Goal: Find specific page/section: Find specific page/section

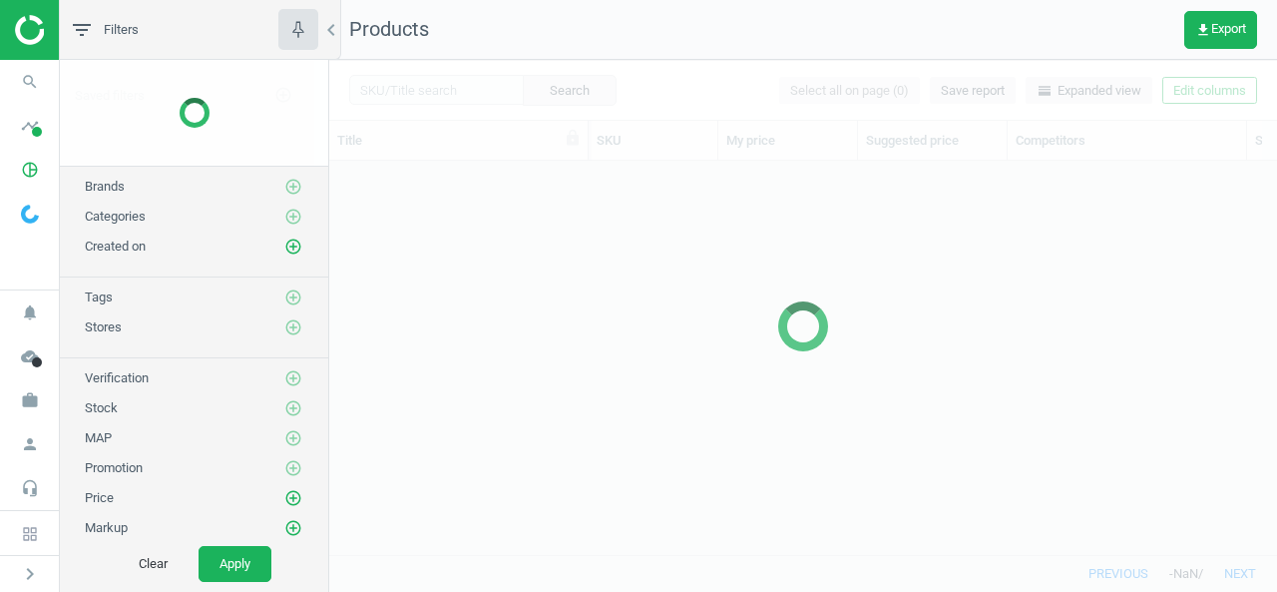
scroll to position [363, 932]
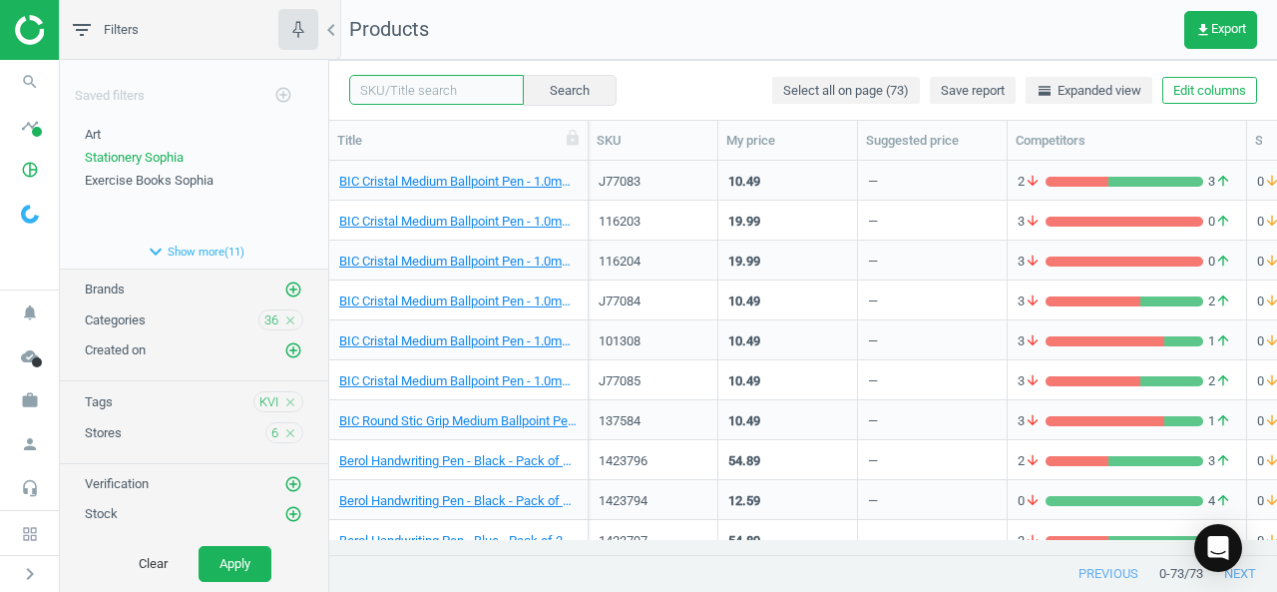
click at [422, 88] on input "text" at bounding box center [436, 90] width 175 height 30
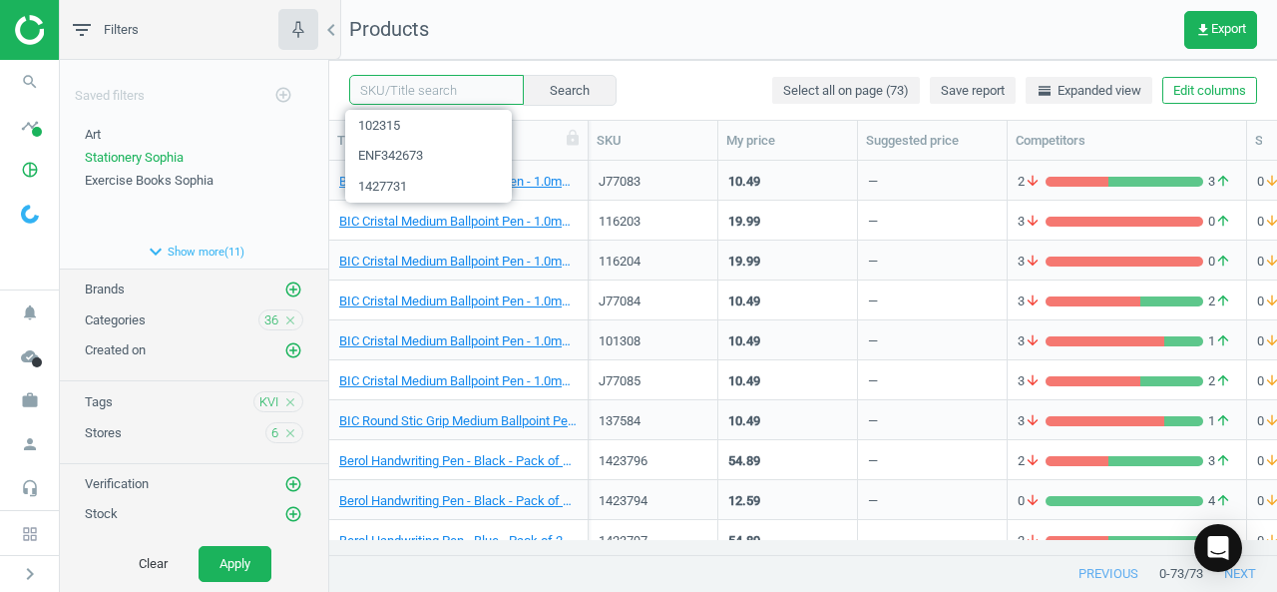
paste input "131326-3"
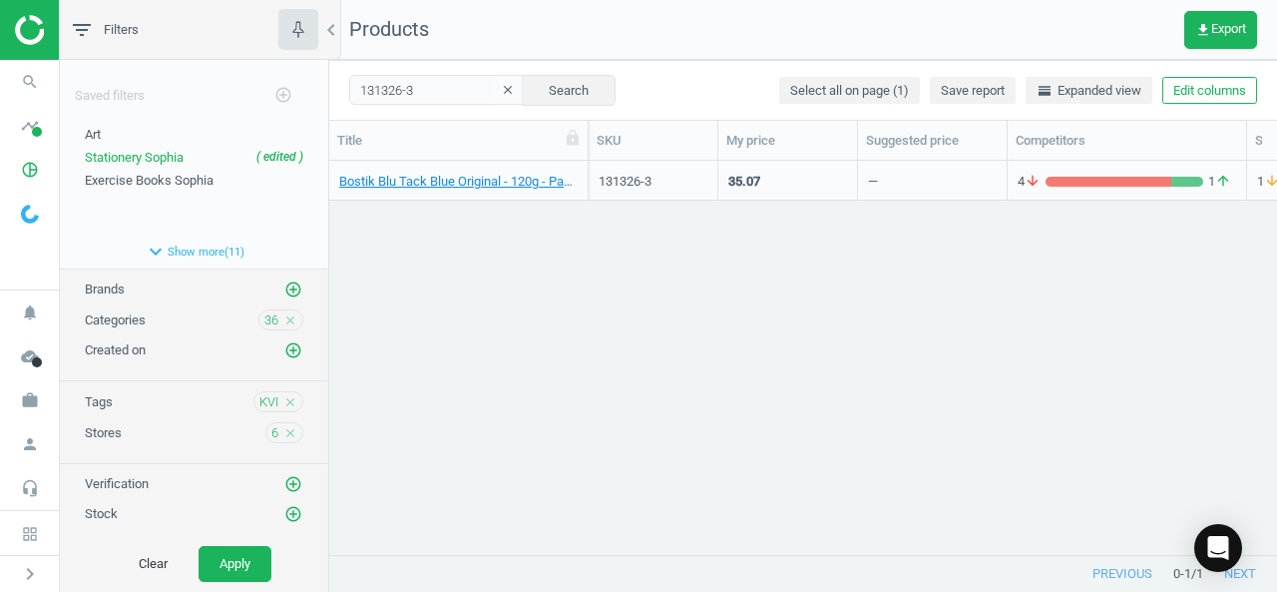
click at [1172, 193] on div "4 arrow_downward 1 arrow_upward" at bounding box center [1127, 185] width 219 height 25
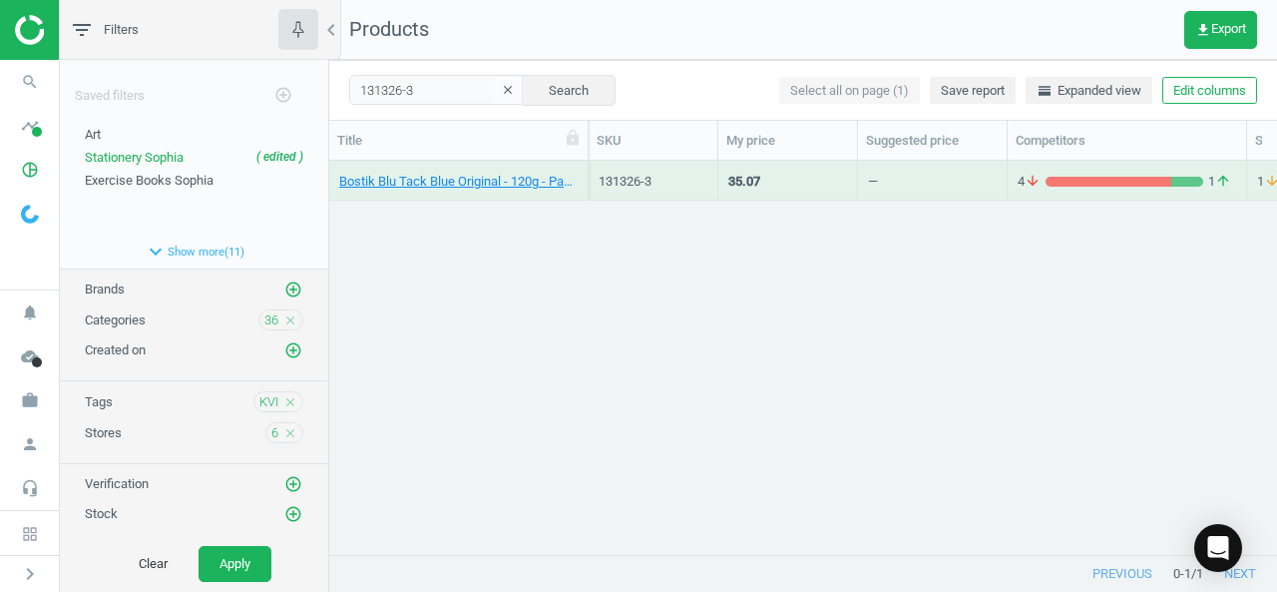
click at [1172, 193] on div "4 arrow_downward 1 arrow_upward" at bounding box center [1127, 185] width 219 height 25
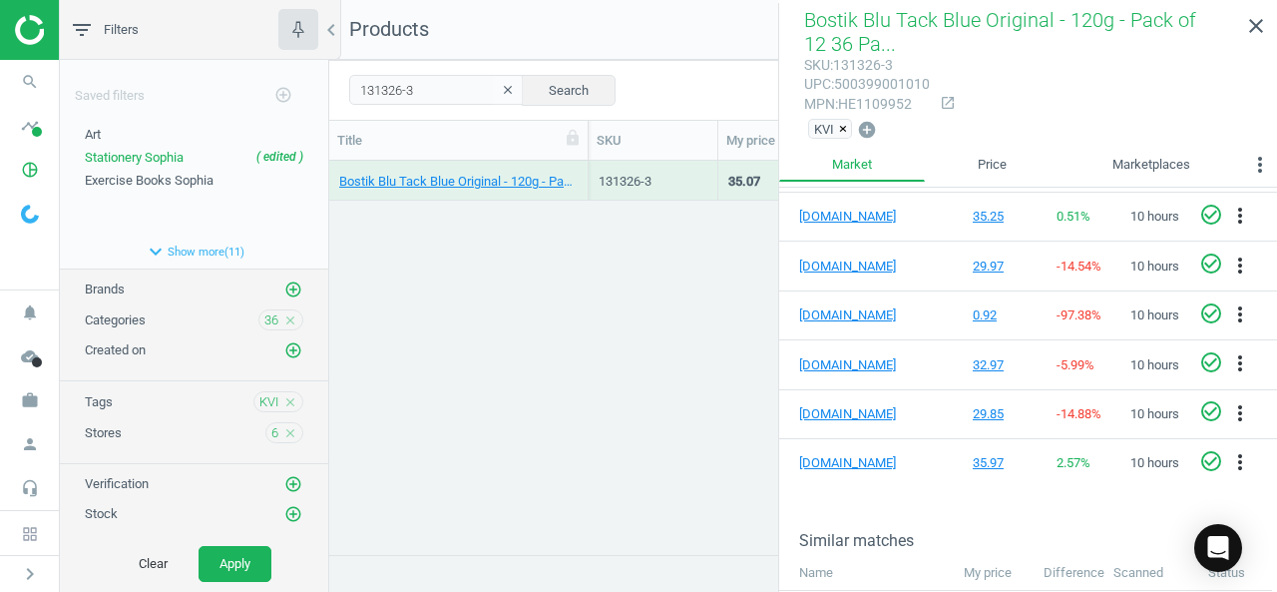
scroll to position [389, 0]
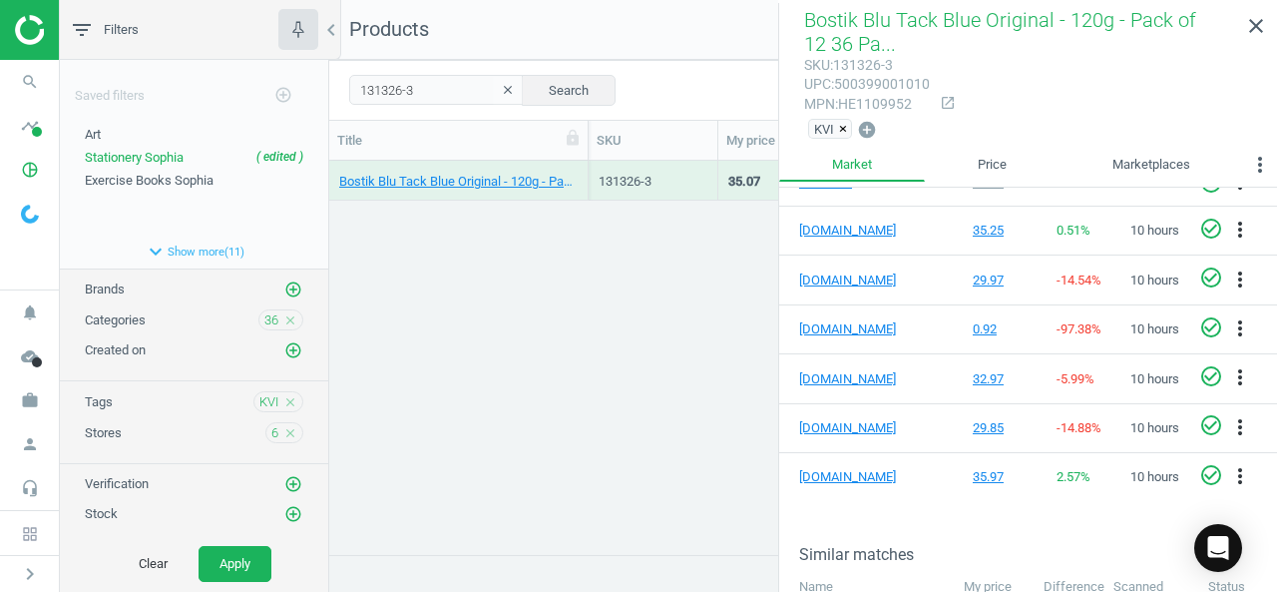
click at [552, 296] on div "Bostik Blu Tack Blue Original - 120g - Pack of 12 36 Pack 131326-3 35.07 — 4 ar…" at bounding box center [803, 350] width 948 height 379
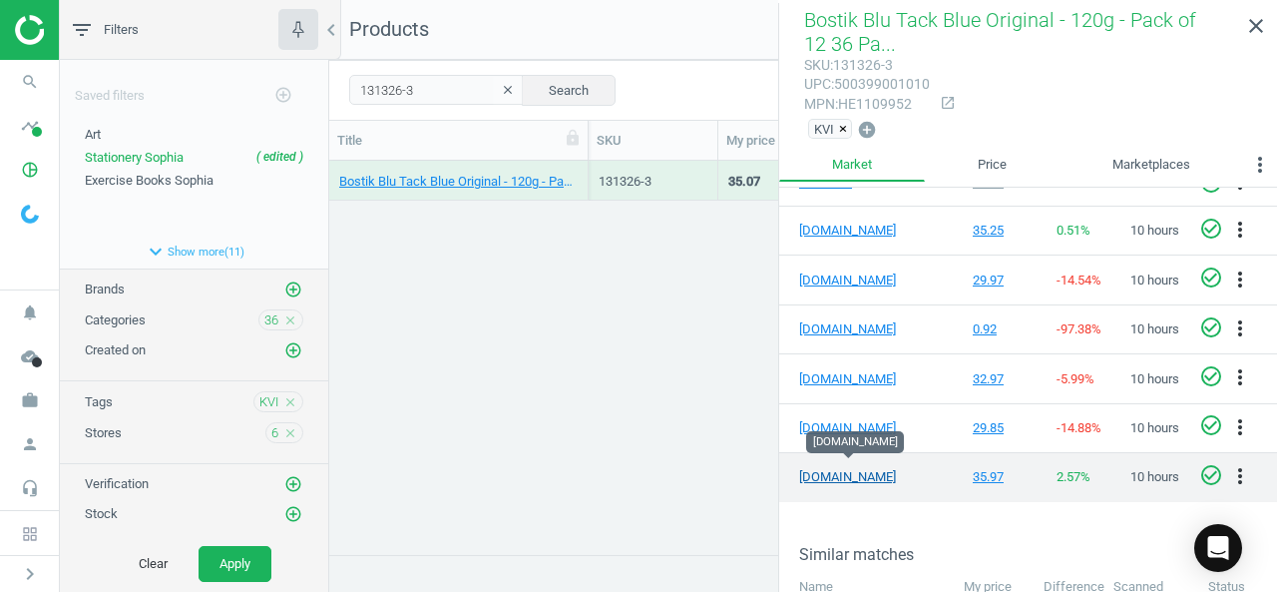
click at [854, 471] on link "[DOMAIN_NAME]" at bounding box center [849, 477] width 100 height 18
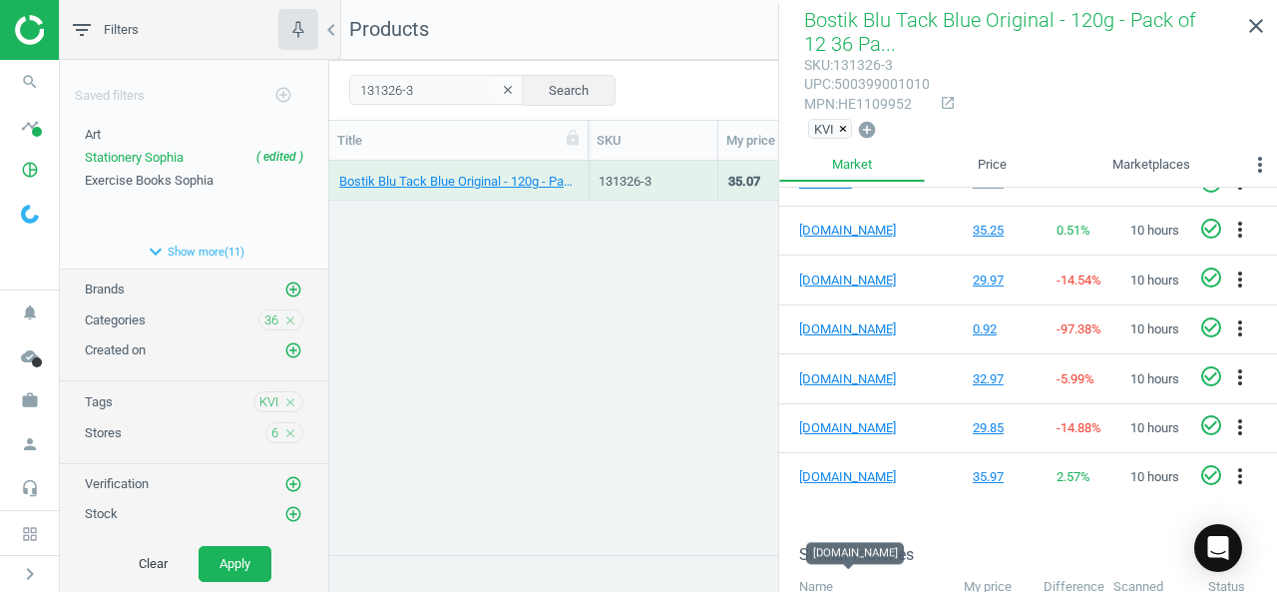
scroll to position [0, 0]
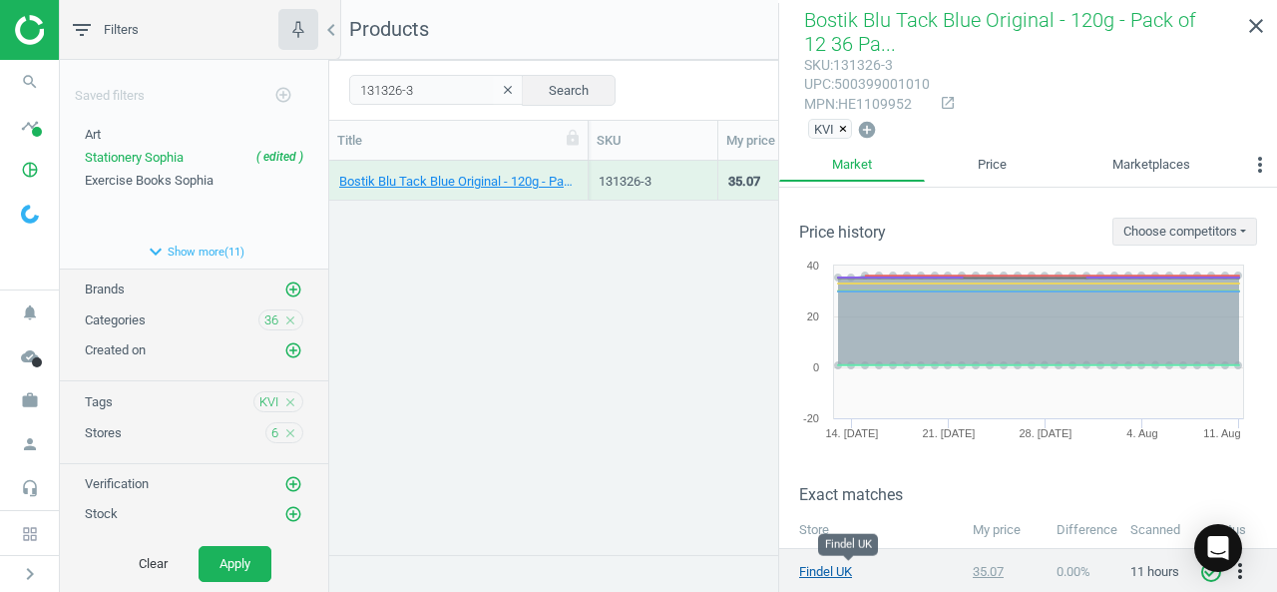
click at [842, 568] on link "Findel UK" at bounding box center [849, 572] width 100 height 18
click at [806, 565] on link "Findel UK" at bounding box center [849, 572] width 100 height 18
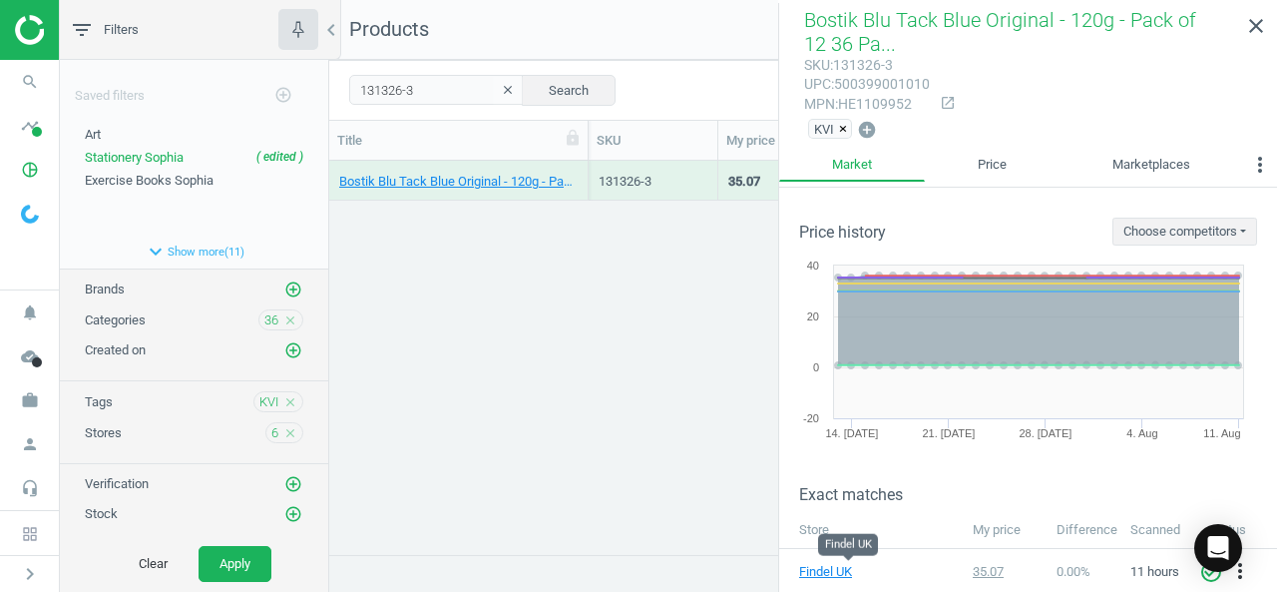
click at [439, 261] on div "Bostik Blu Tack Blue Original - 120g - Pack of 12 36 Pack 131326-3 35.07 — 4 ar…" at bounding box center [803, 350] width 948 height 379
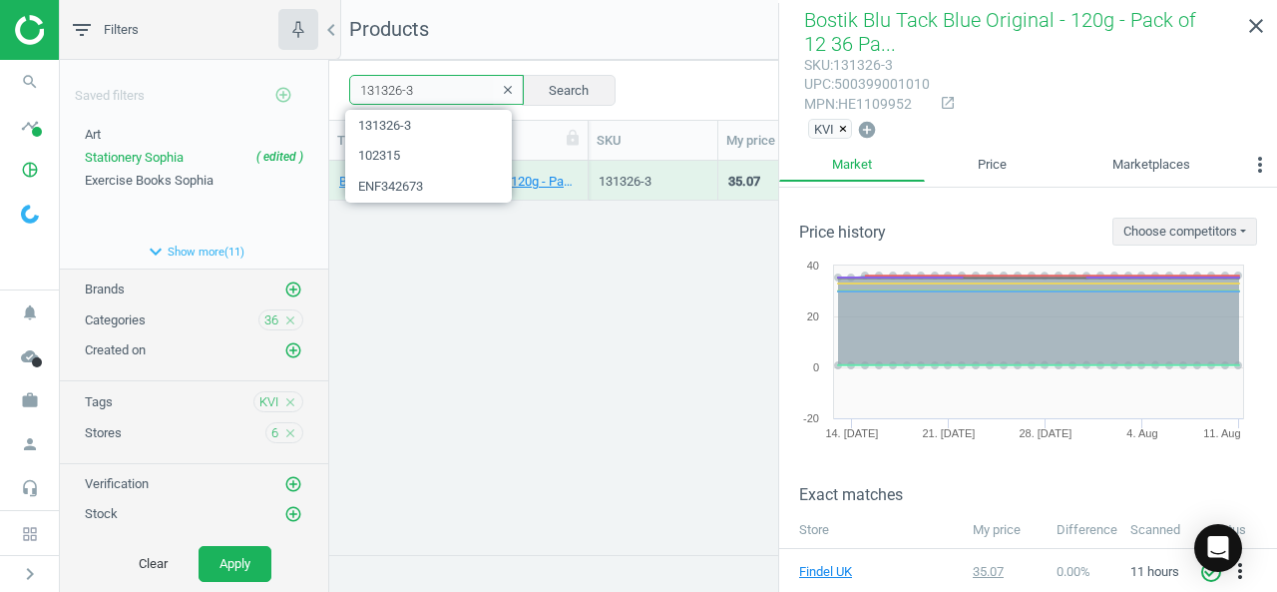
drag, startPoint x: 440, startPoint y: 88, endPoint x: 261, endPoint y: 81, distance: 178.8
click at [261, 81] on div "filter_list Filters chevron_left Saved filters add_circle_outline Art edit dele…" at bounding box center [669, 296] width 1218 height 592
paste input "J60251"
type input "J60251"
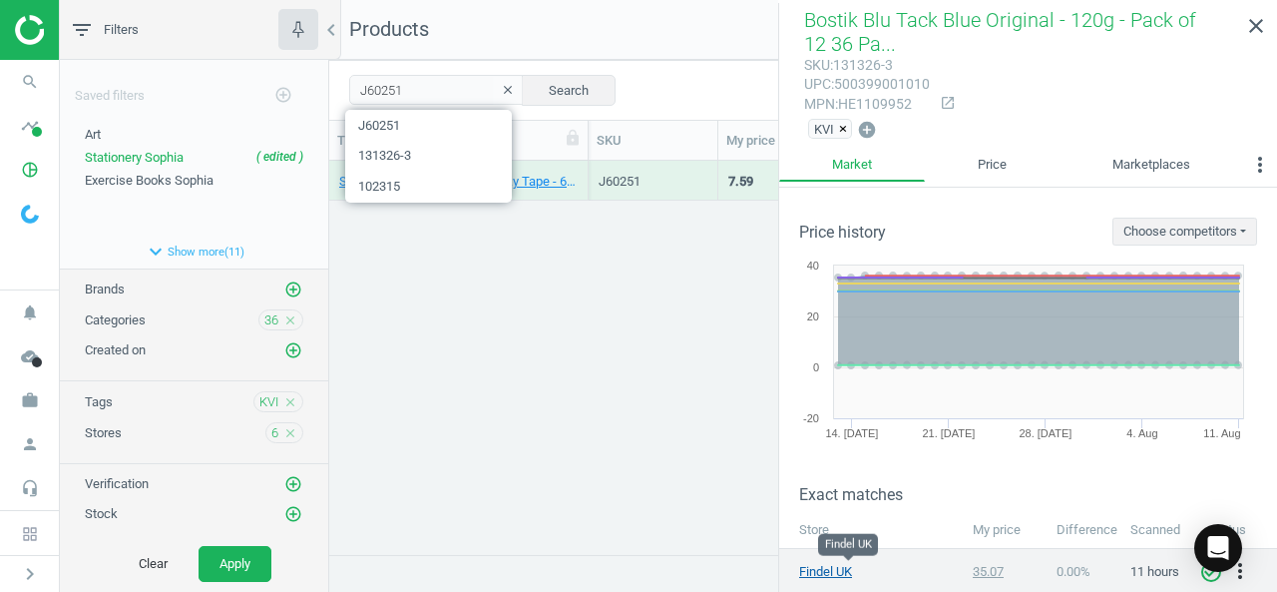
click at [840, 568] on link "Findel UK" at bounding box center [849, 572] width 100 height 18
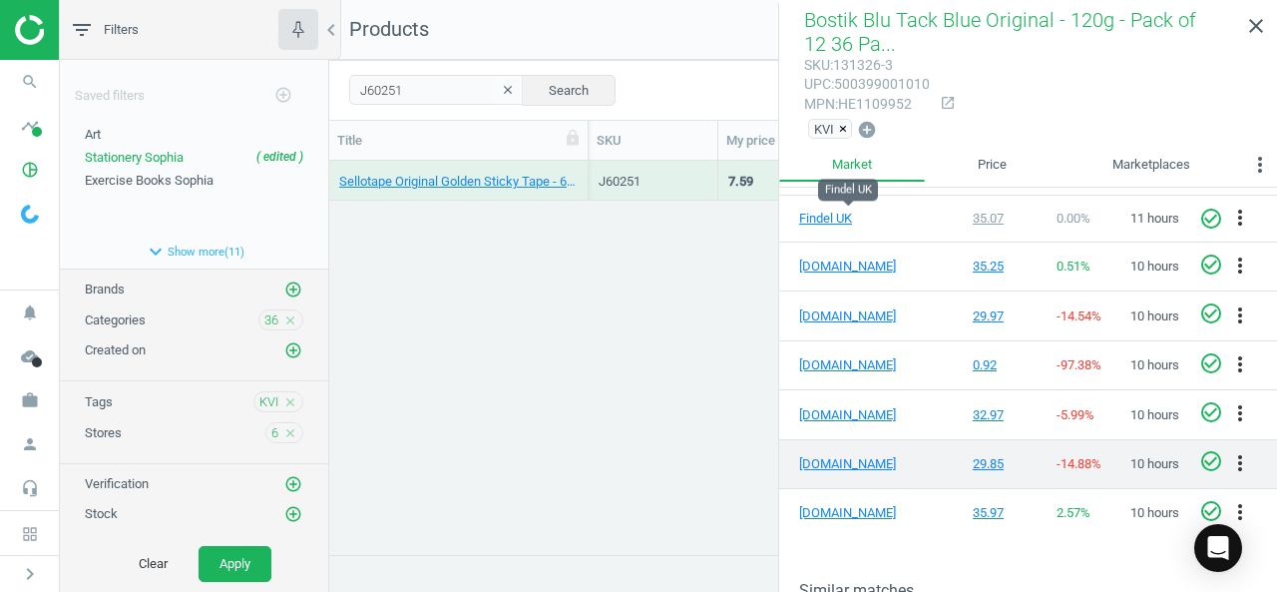
scroll to position [354, 0]
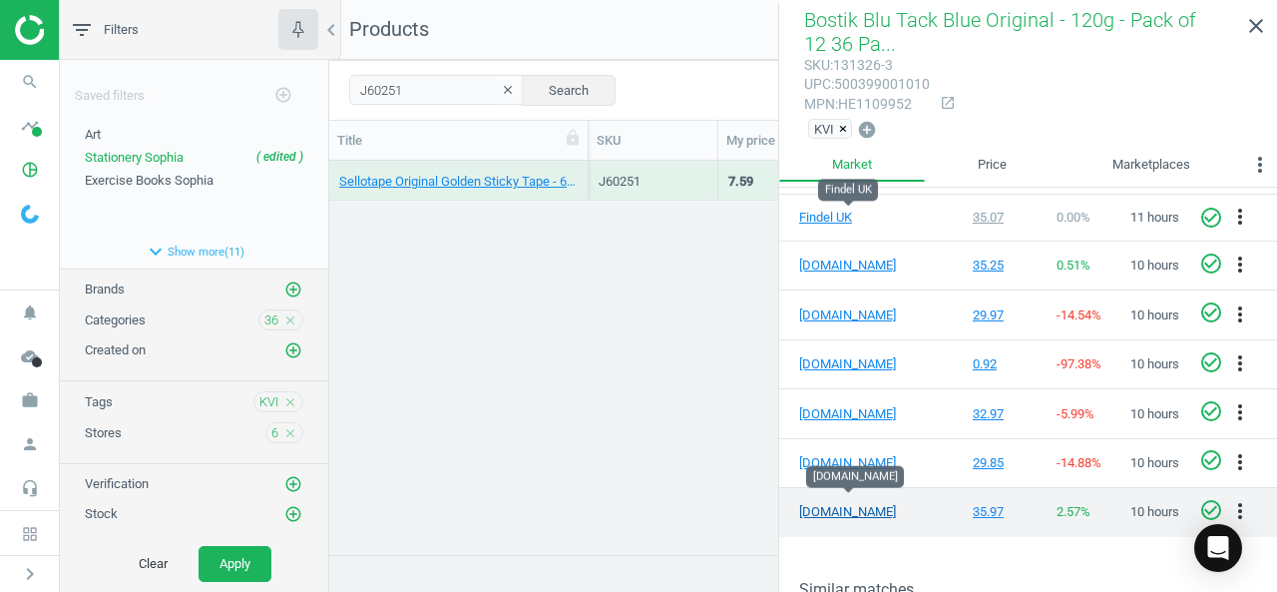
click at [824, 504] on link "[DOMAIN_NAME]" at bounding box center [849, 512] width 100 height 18
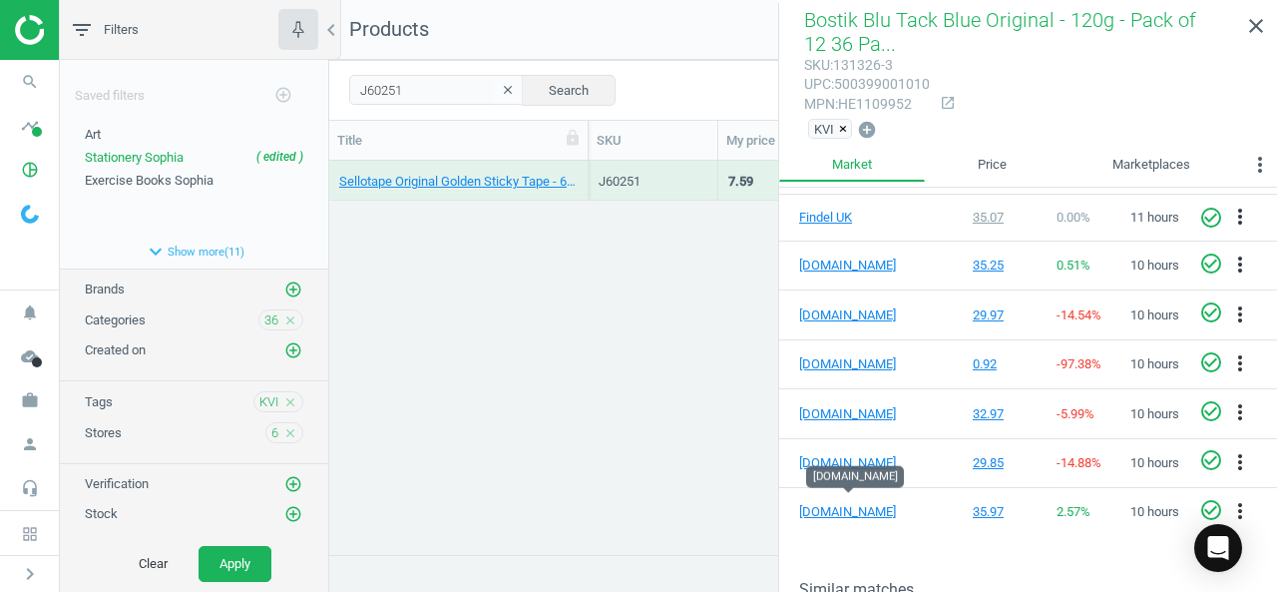
click at [511, 318] on div "Sellotape Original Golden Sticky Tape - 6 Rolls - 24mm x 66m 6 Pack J60251 7.59…" at bounding box center [803, 350] width 948 height 379
click at [666, 197] on div "J60251" at bounding box center [653, 185] width 109 height 25
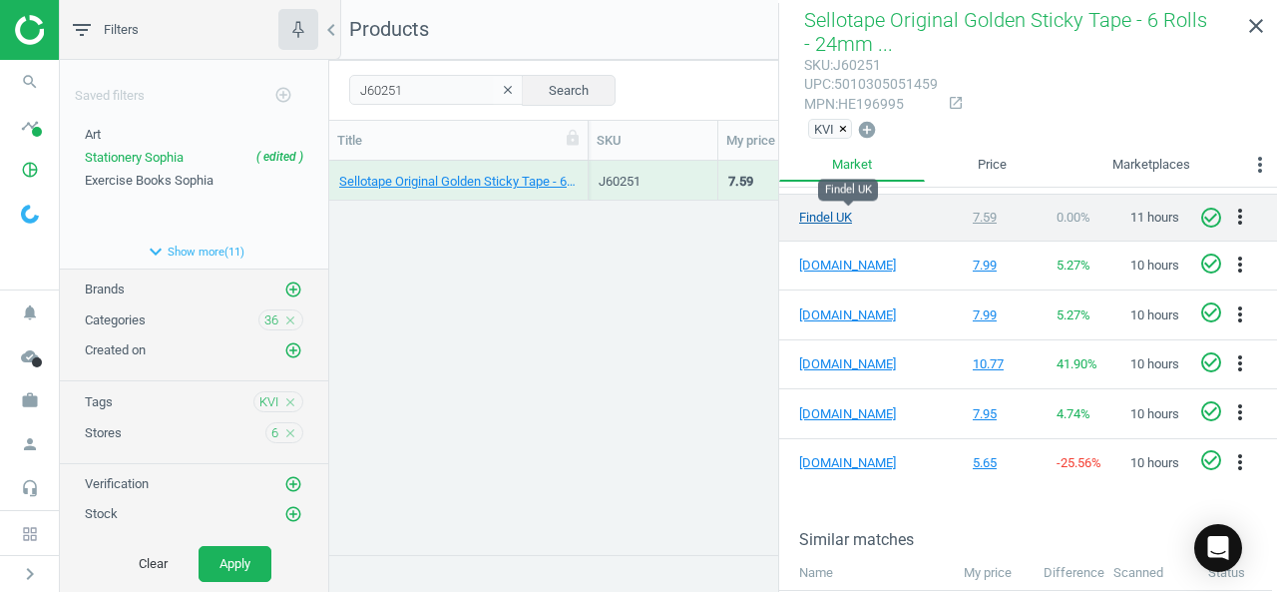
click at [820, 215] on link "Findel UK" at bounding box center [849, 218] width 100 height 18
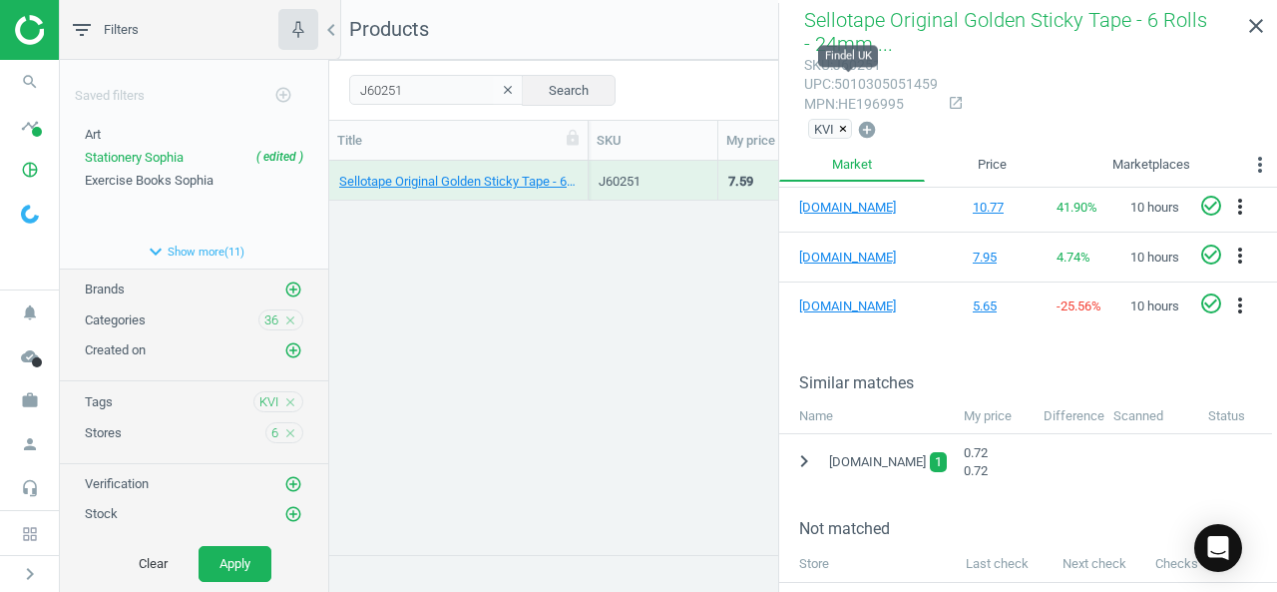
scroll to position [475, 0]
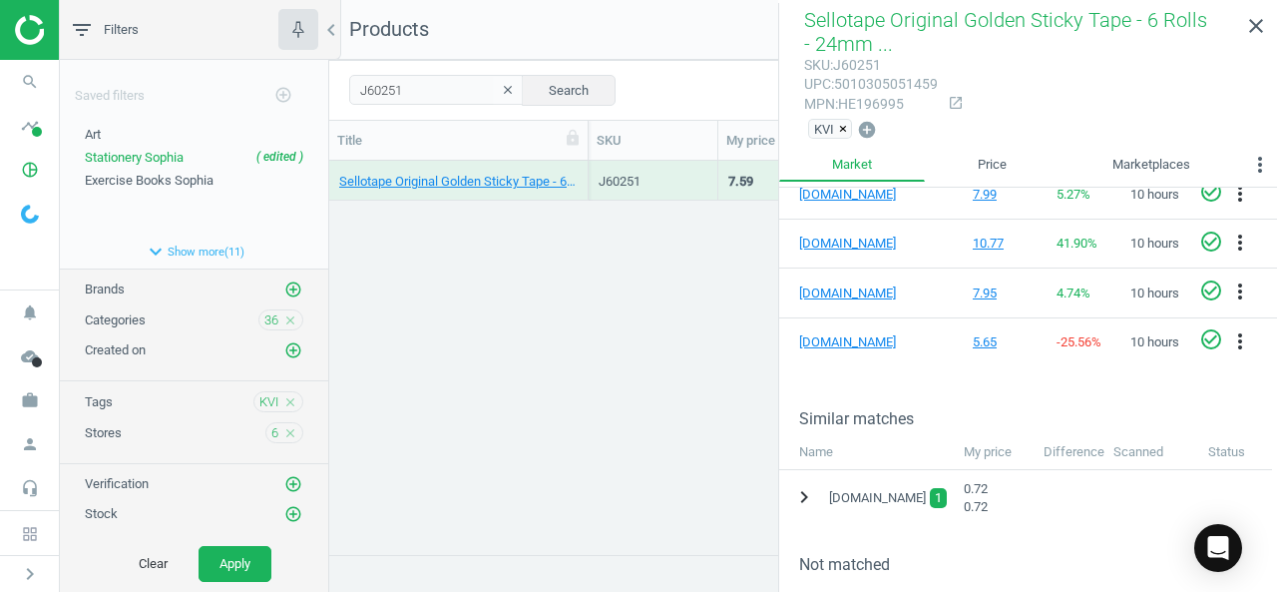
click at [799, 485] on icon "chevron_right" at bounding box center [804, 497] width 24 height 24
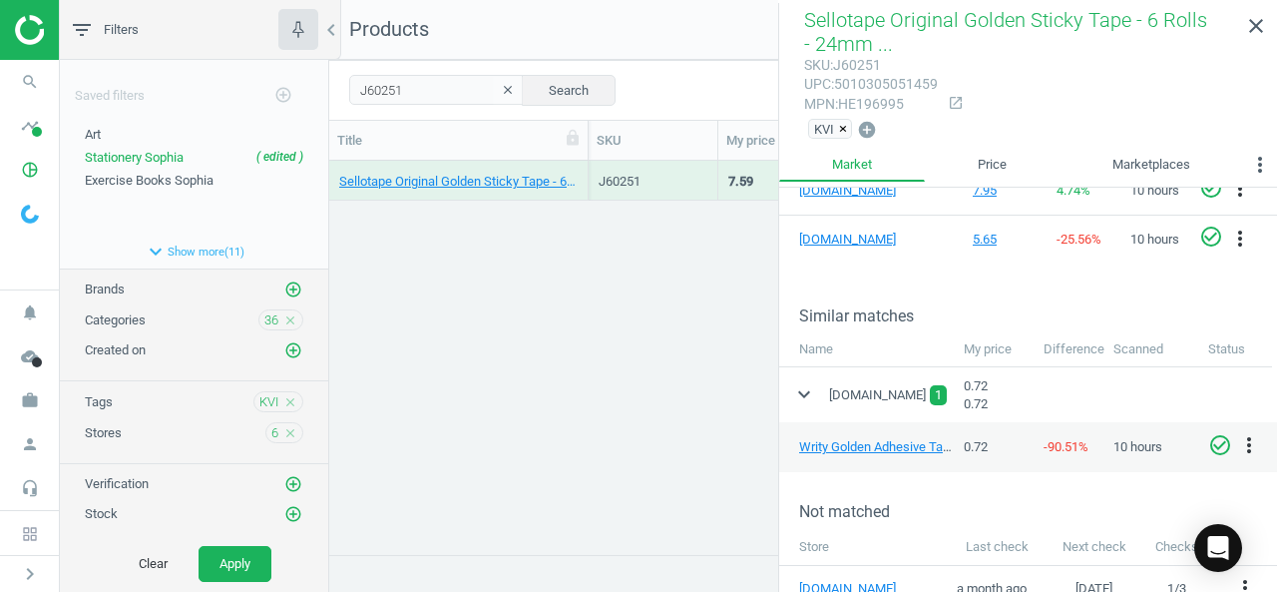
scroll to position [597, 0]
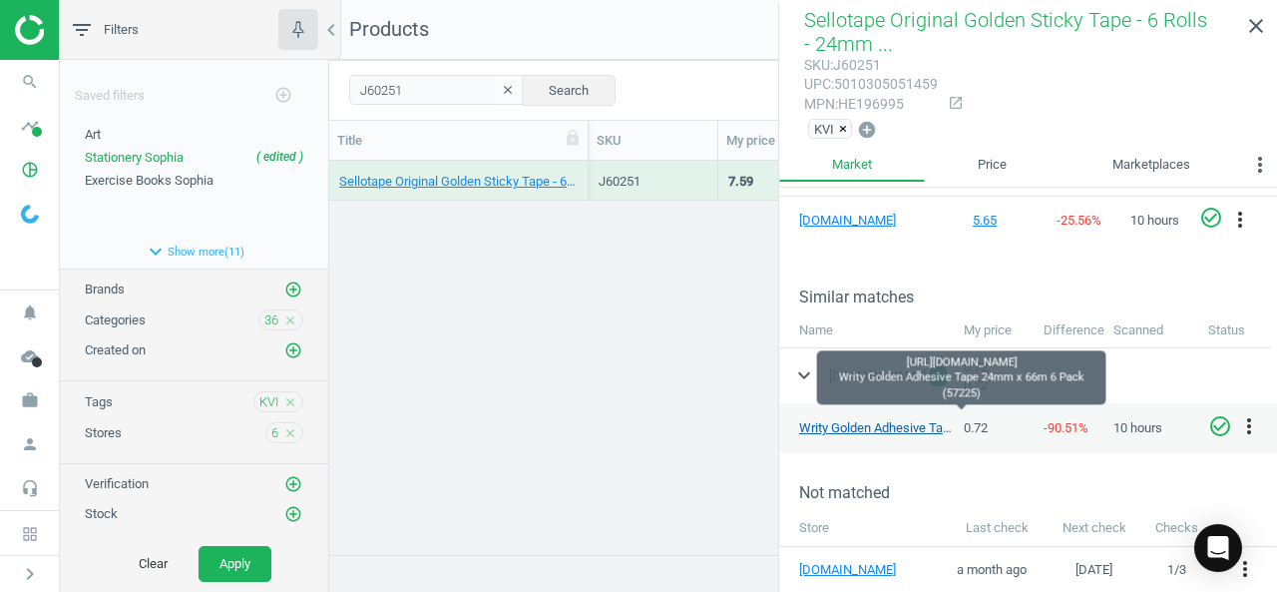
click at [912, 420] on link "Writy Golden Adhesive Tape 24mm x 66m 6 Pack (57225)" at bounding box center [960, 427] width 322 height 15
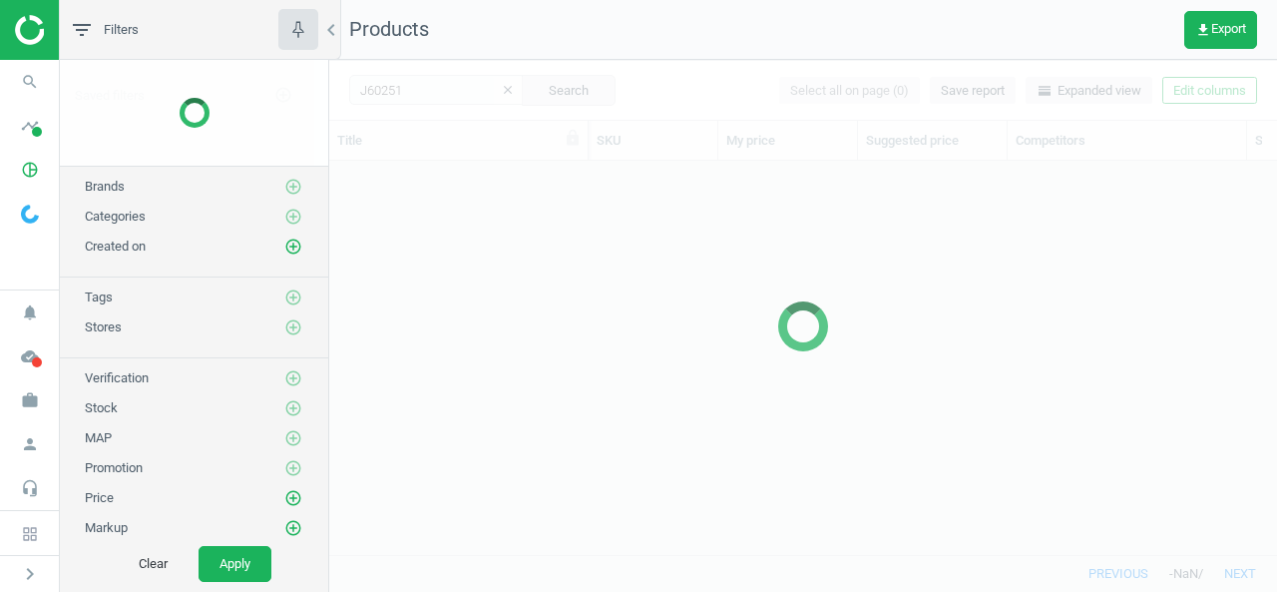
scroll to position [363, 932]
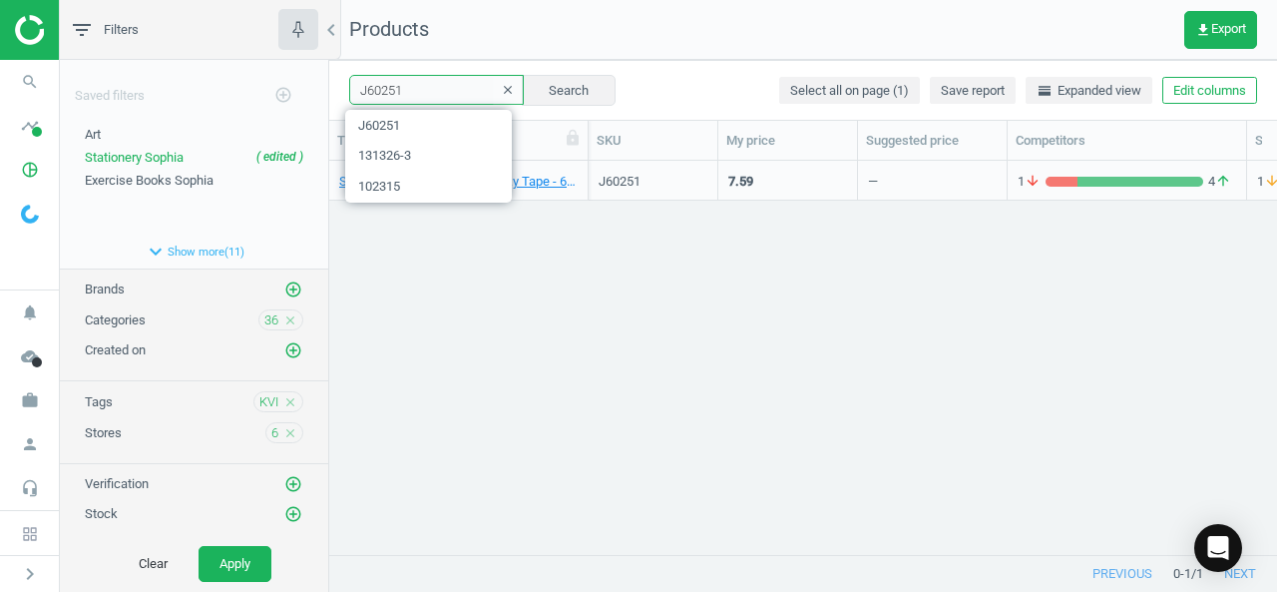
drag, startPoint x: 427, startPoint y: 92, endPoint x: 242, endPoint y: 55, distance: 189.3
click at [242, 55] on div "filter_list Filters chevron_left Saved filters add_circle_outline Art edit dele…" at bounding box center [669, 296] width 1218 height 592
paste input "140692"
type input "140692"
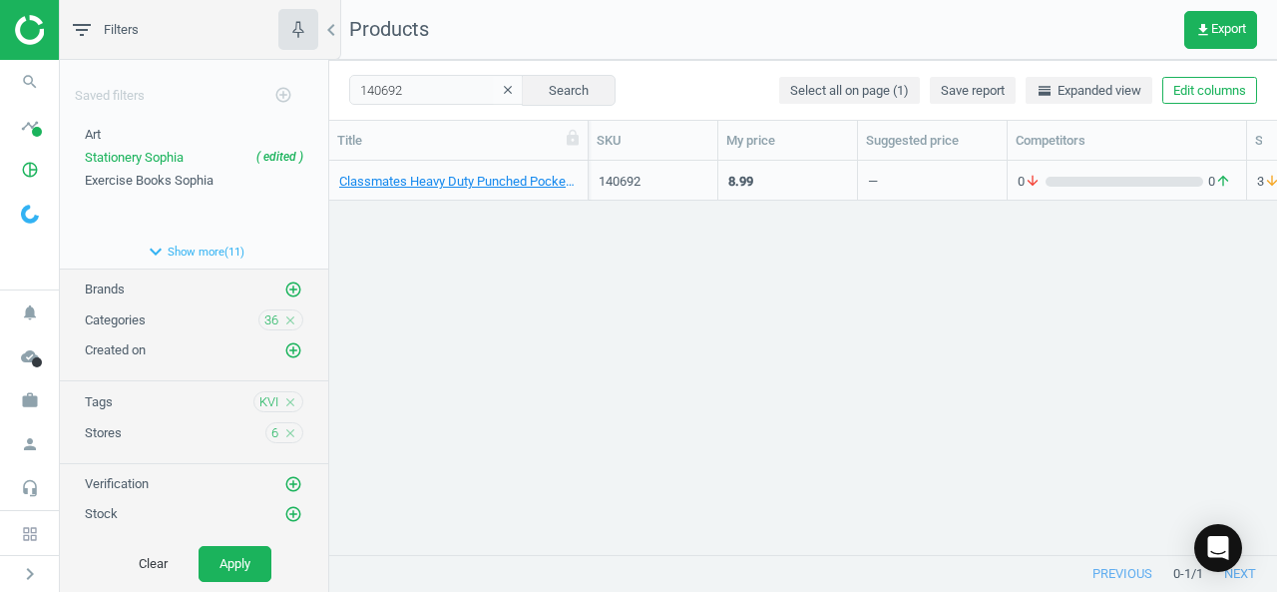
click at [1113, 191] on div "0 arrow_downward 0 arrow_upward" at bounding box center [1127, 185] width 219 height 25
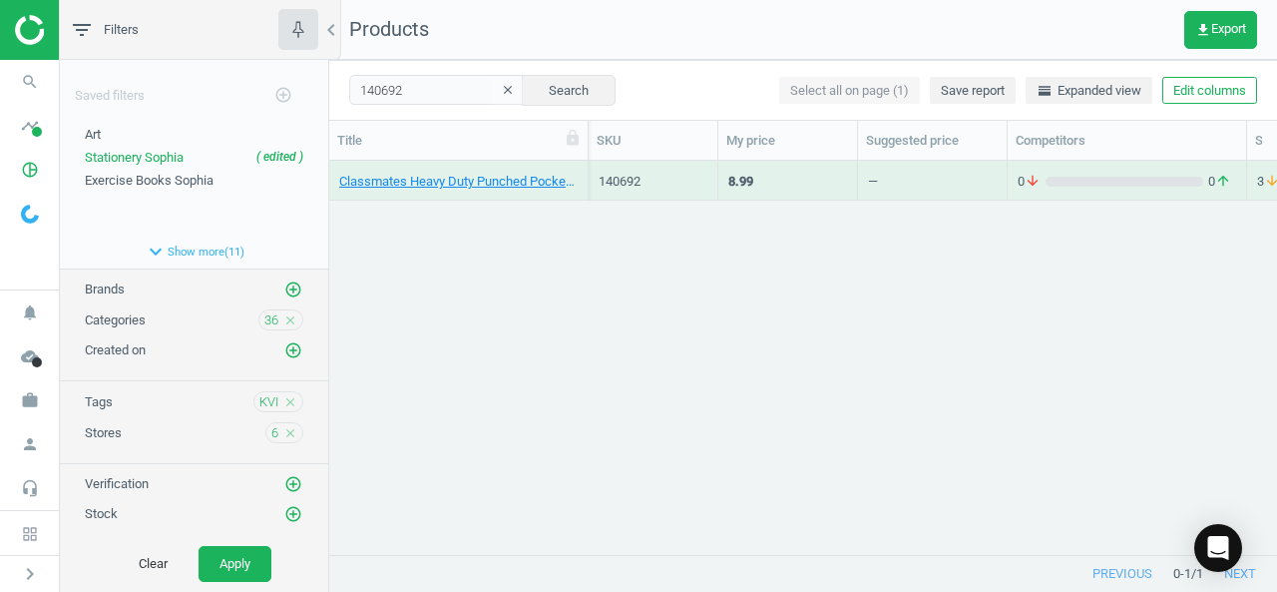
click at [1113, 191] on div "0 arrow_downward 0 arrow_upward" at bounding box center [1127, 185] width 219 height 25
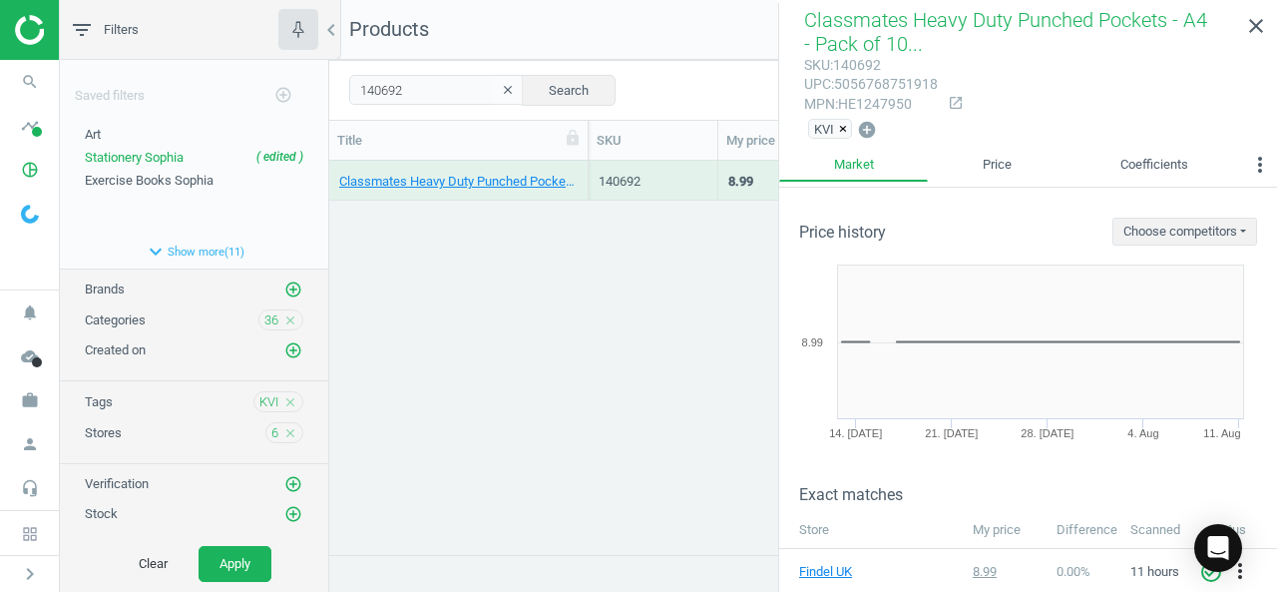
click at [1020, 216] on div "Price history Choose competitors No data" at bounding box center [1028, 217] width 498 height 58
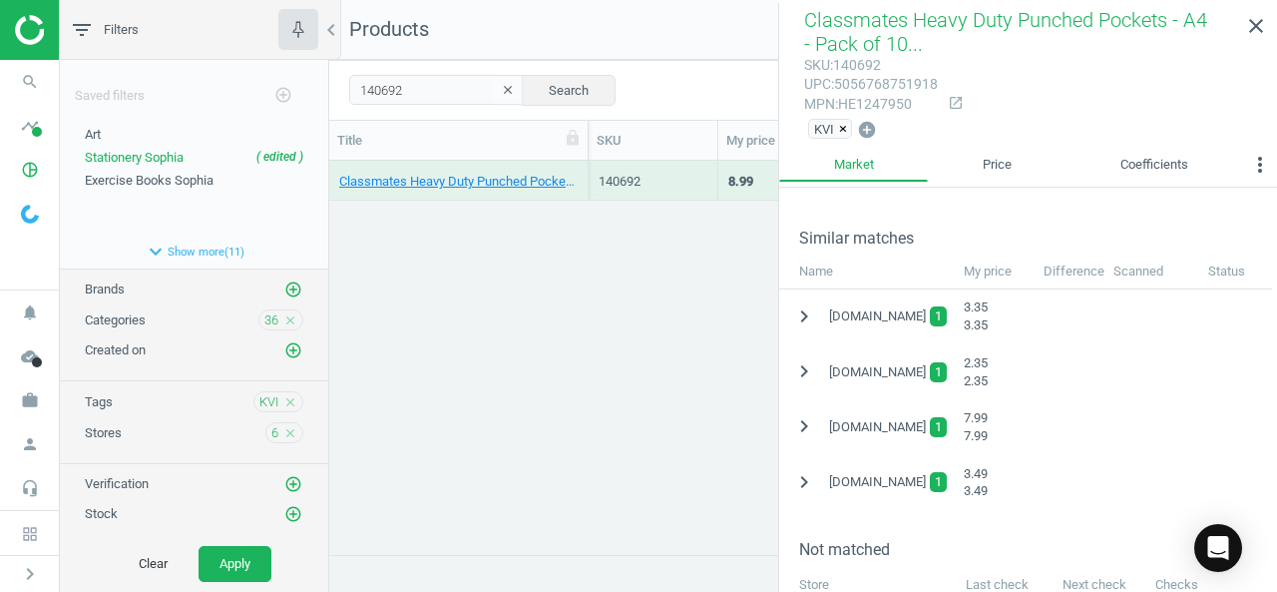
scroll to position [395, 0]
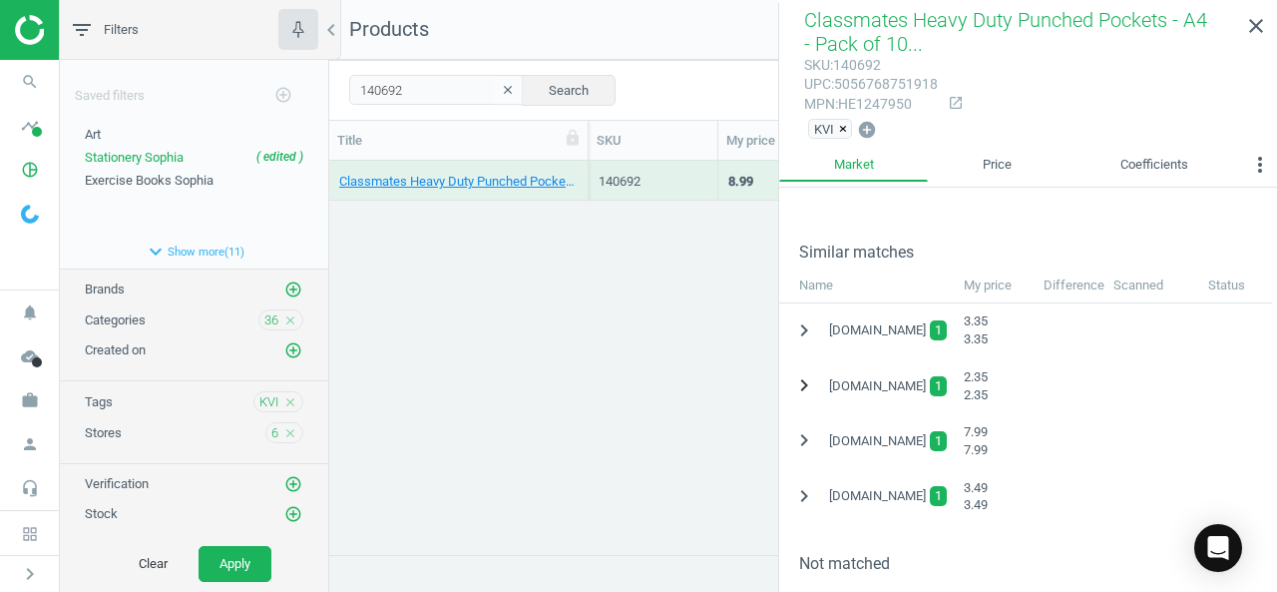
click at [802, 378] on icon "chevron_right" at bounding box center [804, 385] width 24 height 24
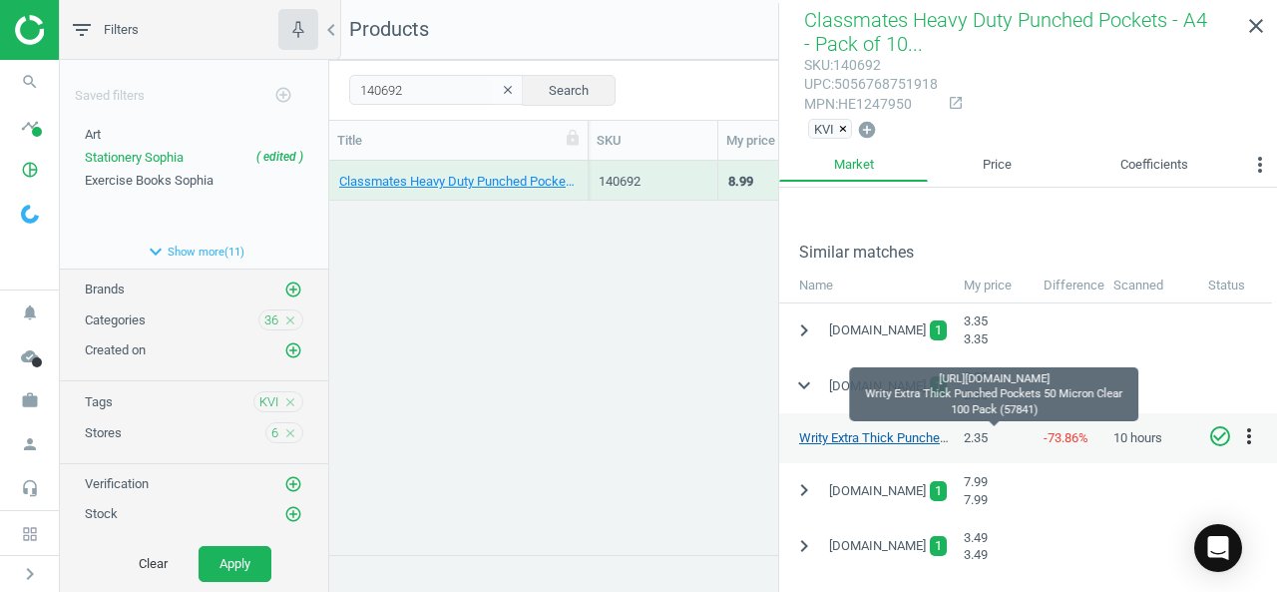
click at [895, 434] on link "Writy Extra Thick Punched Pockets 50 Micron Clear 100 Pack (57841)" at bounding box center [994, 437] width 391 height 15
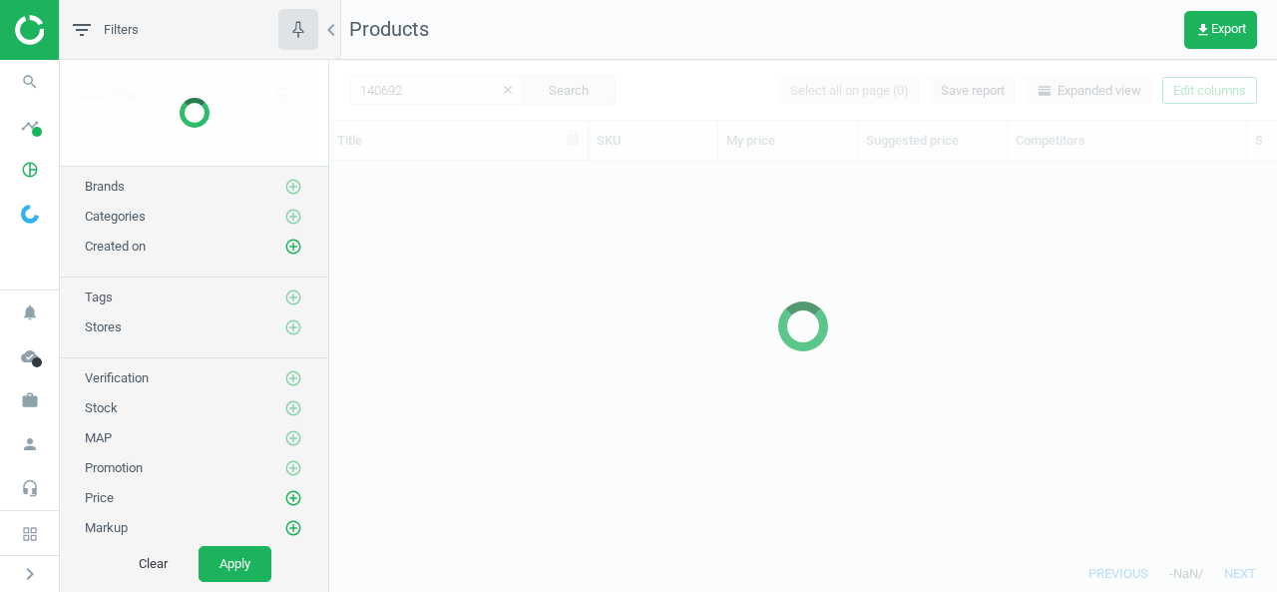
scroll to position [363, 932]
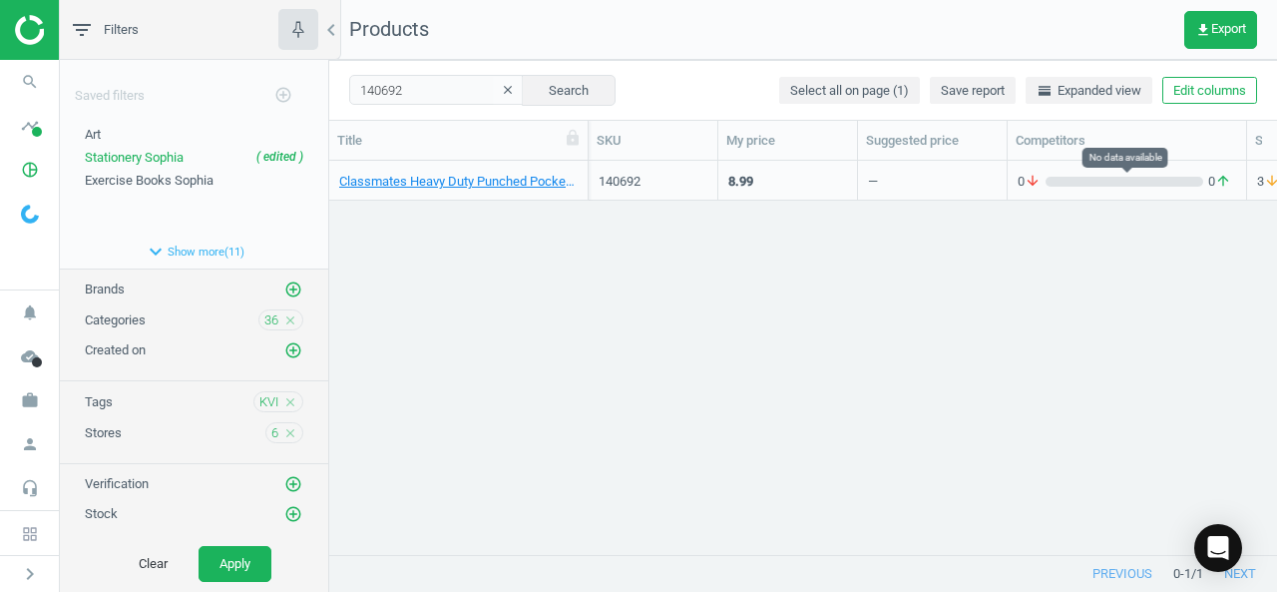
click at [1124, 187] on div "0 arrow_downward 0 arrow_upward" at bounding box center [1127, 182] width 219 height 18
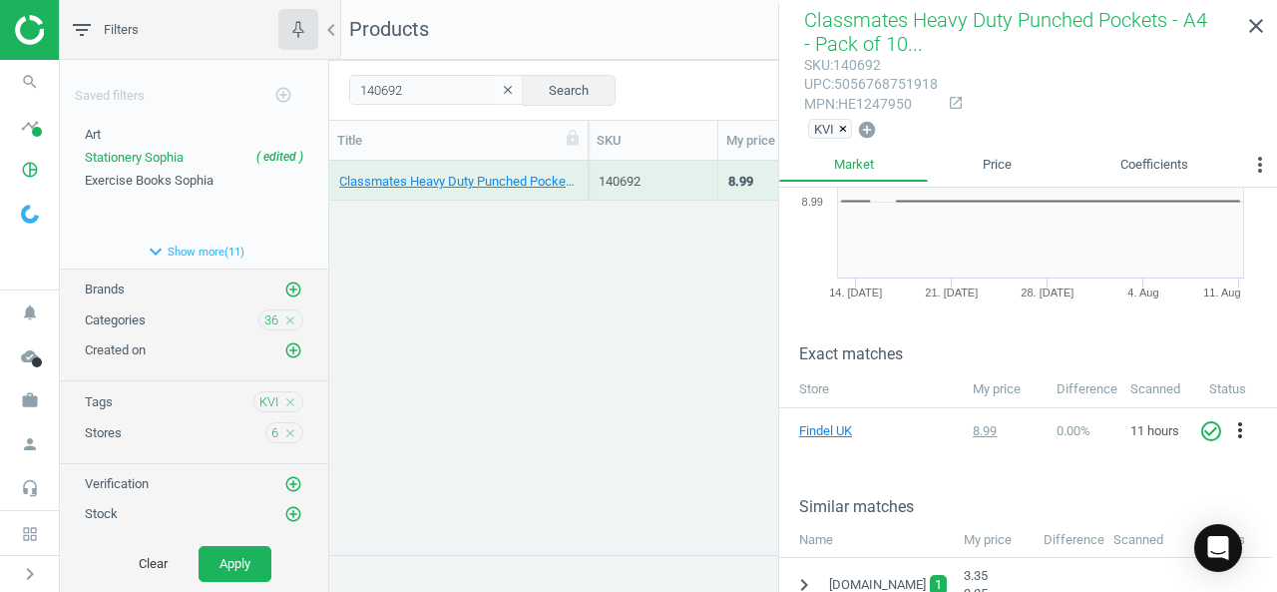
scroll to position [151, 0]
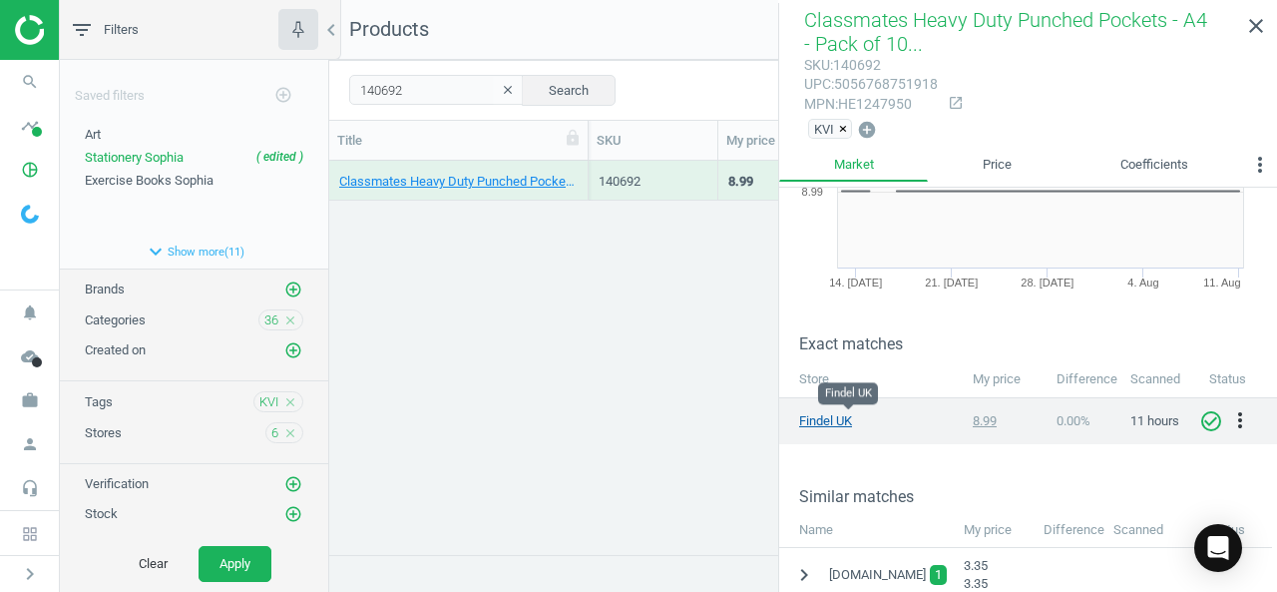
click at [829, 415] on link "Findel UK" at bounding box center [849, 421] width 100 height 18
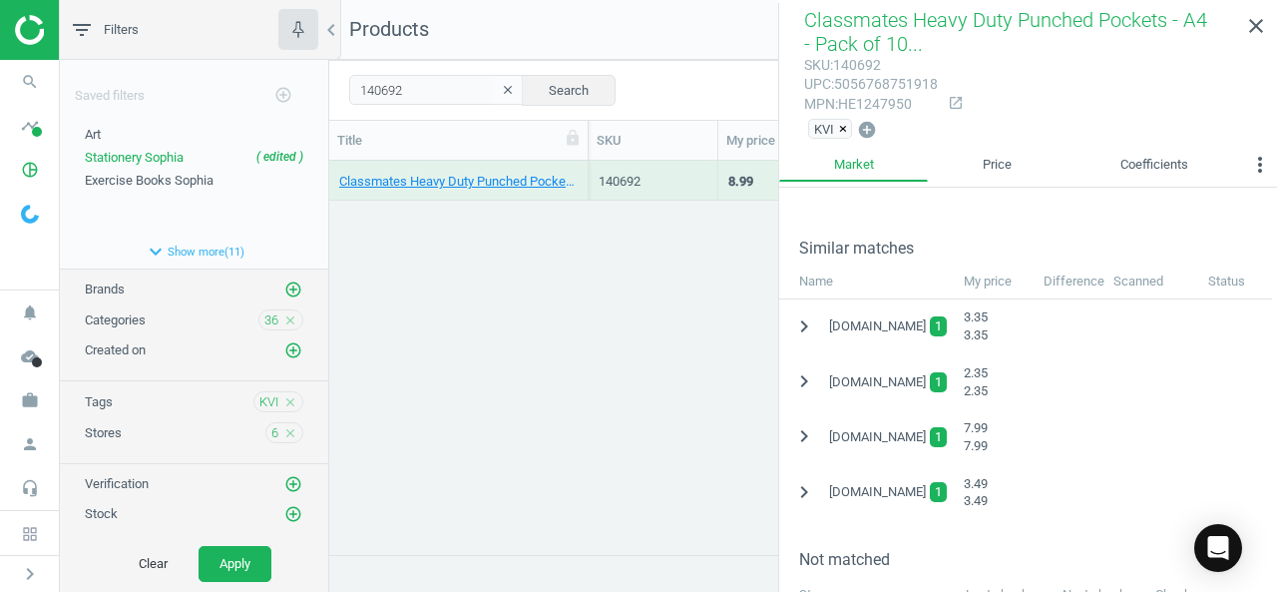
scroll to position [403, 0]
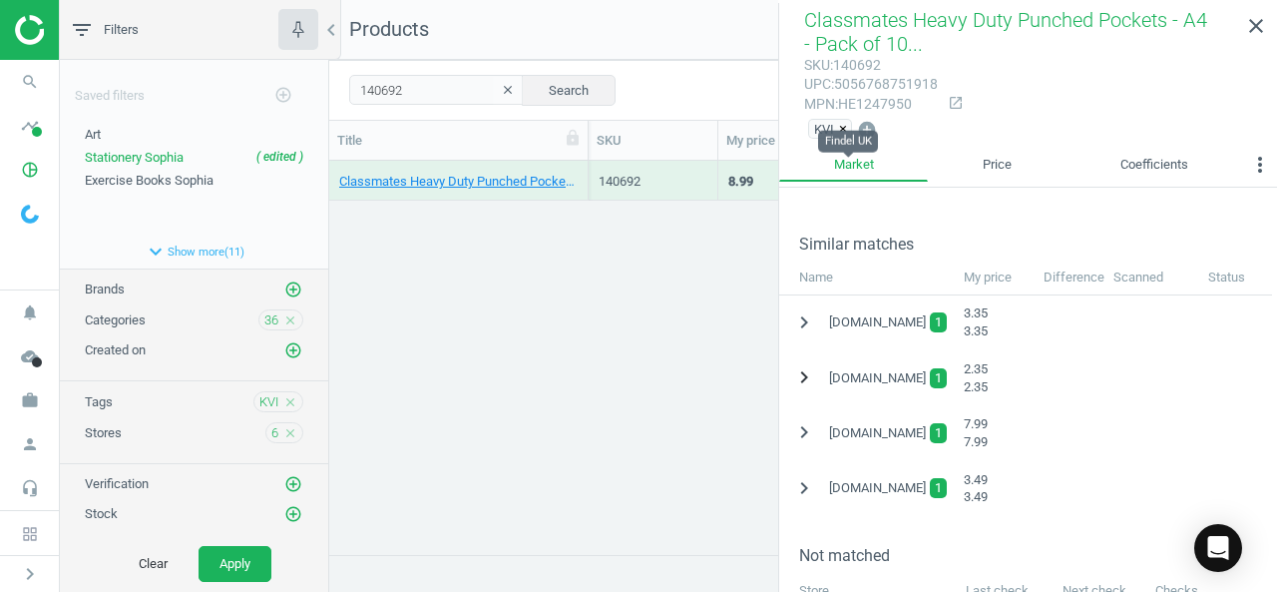
click at [802, 371] on icon "chevron_right" at bounding box center [804, 377] width 24 height 24
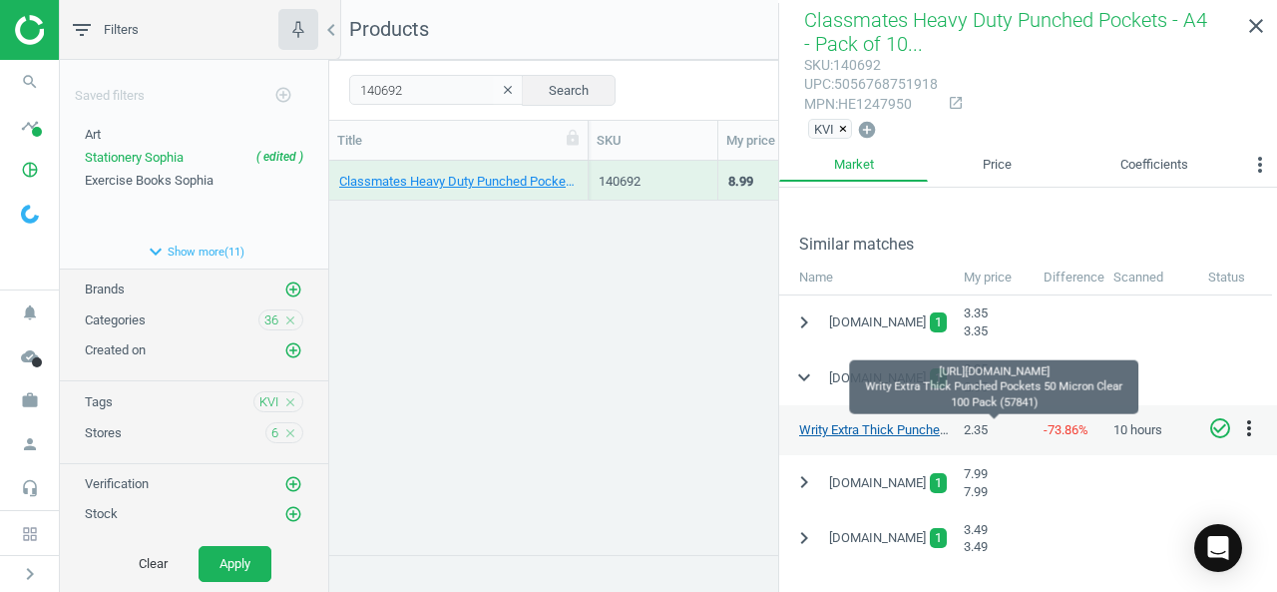
click at [880, 431] on link "Writy Extra Thick Punched Pockets 50 Micron Clear 100 Pack (57841)" at bounding box center [994, 429] width 391 height 15
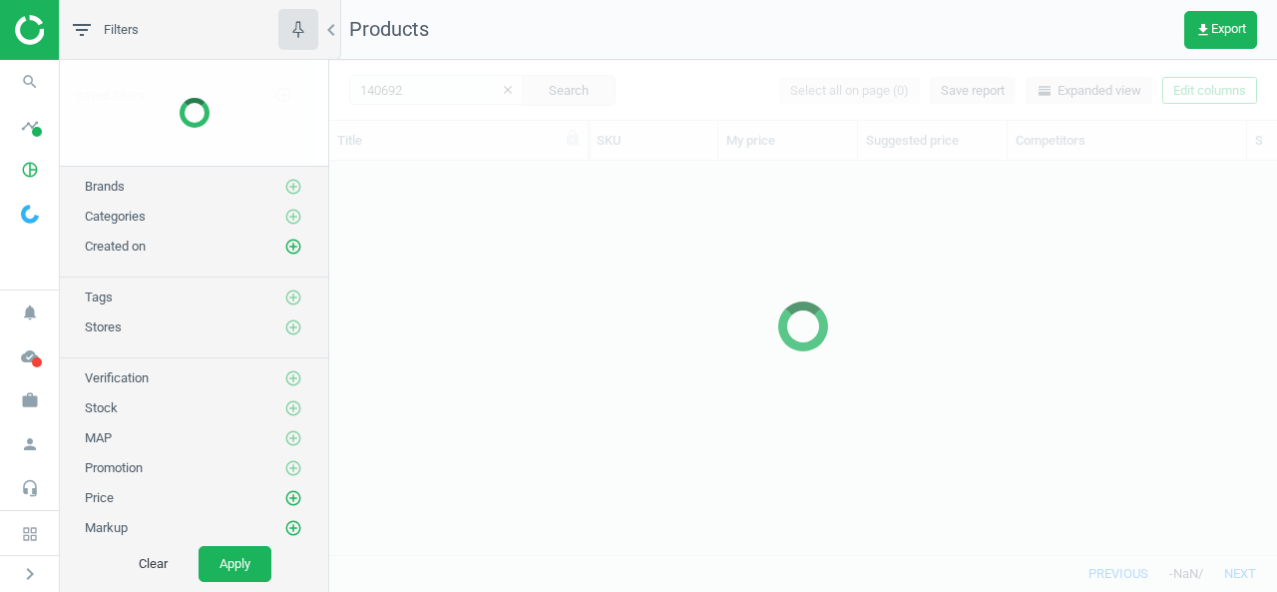
scroll to position [363, 932]
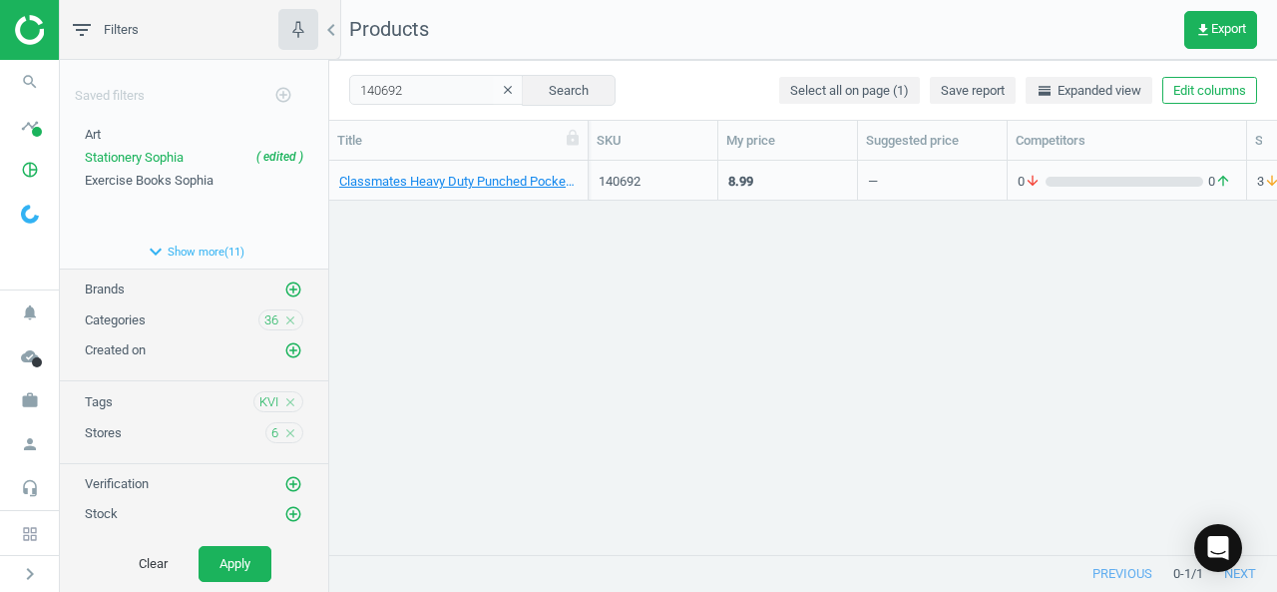
click at [1060, 193] on div "0 arrow_downward 0 arrow_upward" at bounding box center [1127, 185] width 219 height 25
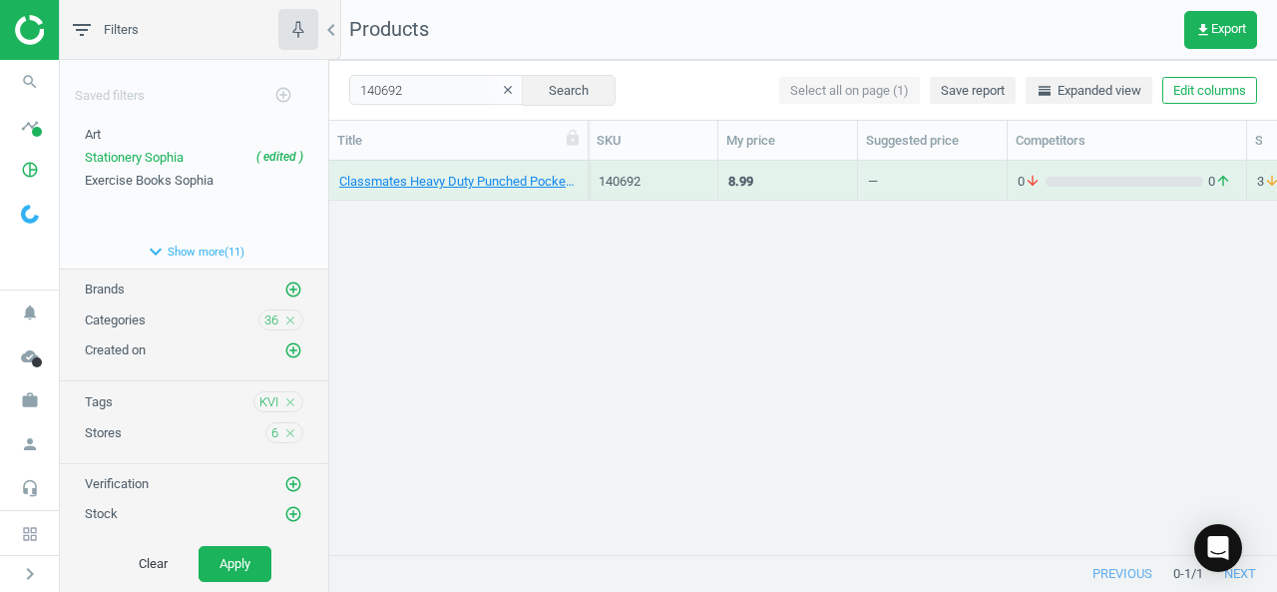
click at [1060, 193] on div "0 arrow_downward 0 arrow_upward" at bounding box center [1127, 185] width 219 height 25
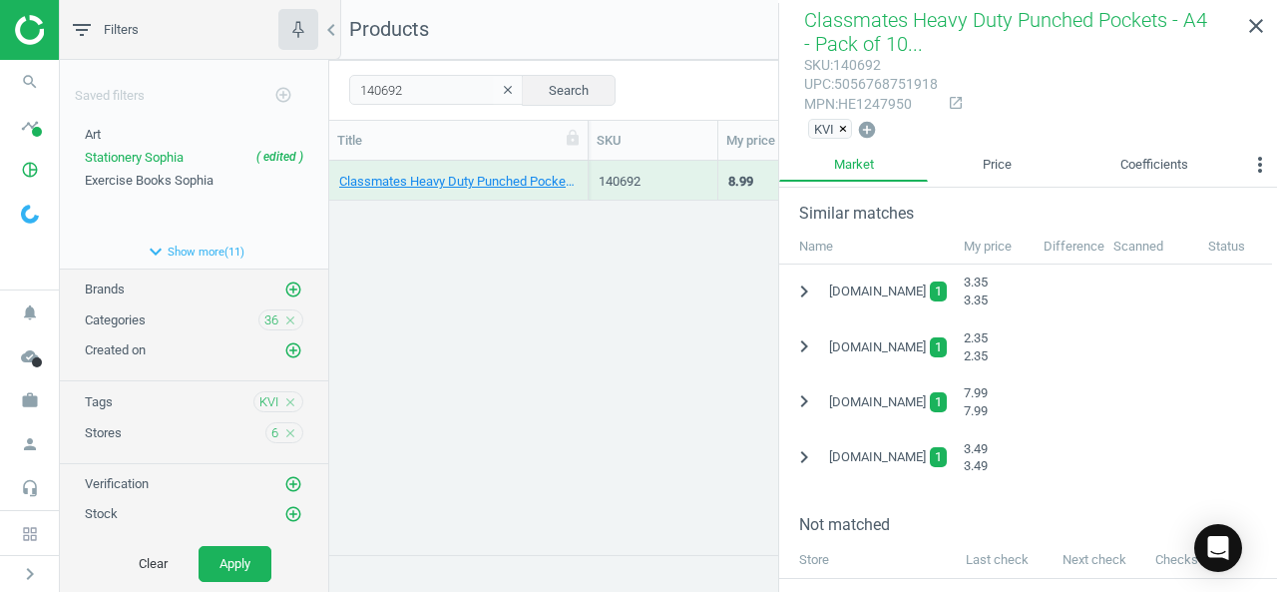
scroll to position [448, 0]
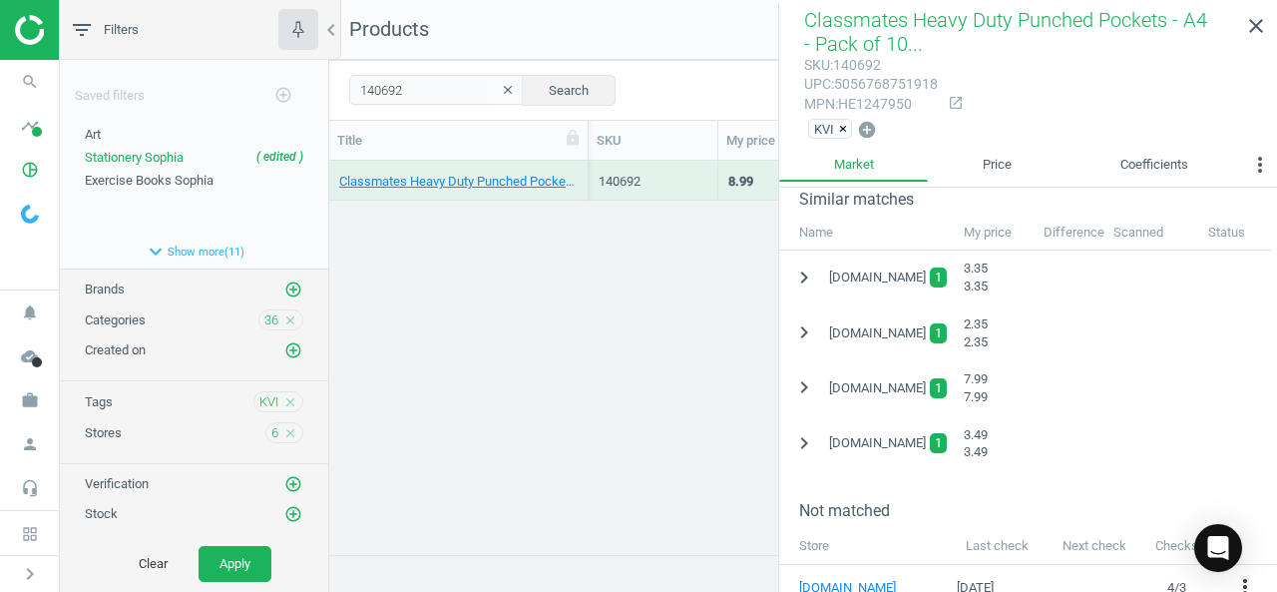
click at [1235, 385] on div "chevron_right tts-group.co.uk 1 7.99 7.99" at bounding box center [1028, 387] width 498 height 55
click at [794, 327] on icon "chevron_right" at bounding box center [804, 332] width 24 height 24
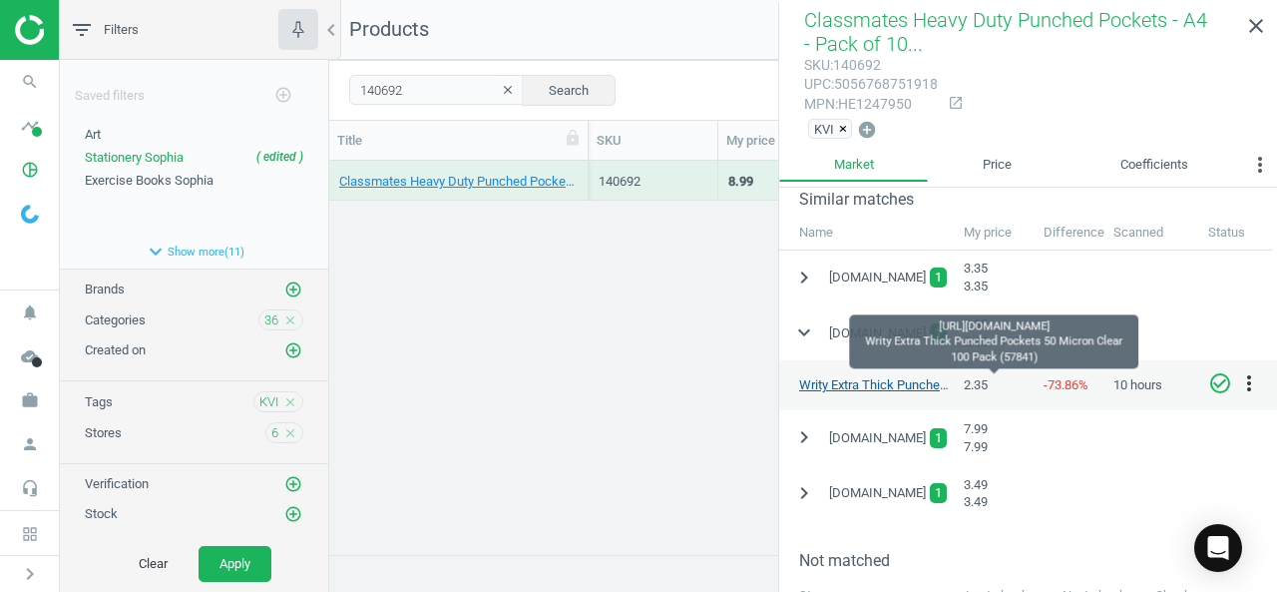
click at [886, 377] on link "Writy Extra Thick Punched Pockets 50 Micron Clear 100 Pack (57841)" at bounding box center [994, 384] width 391 height 15
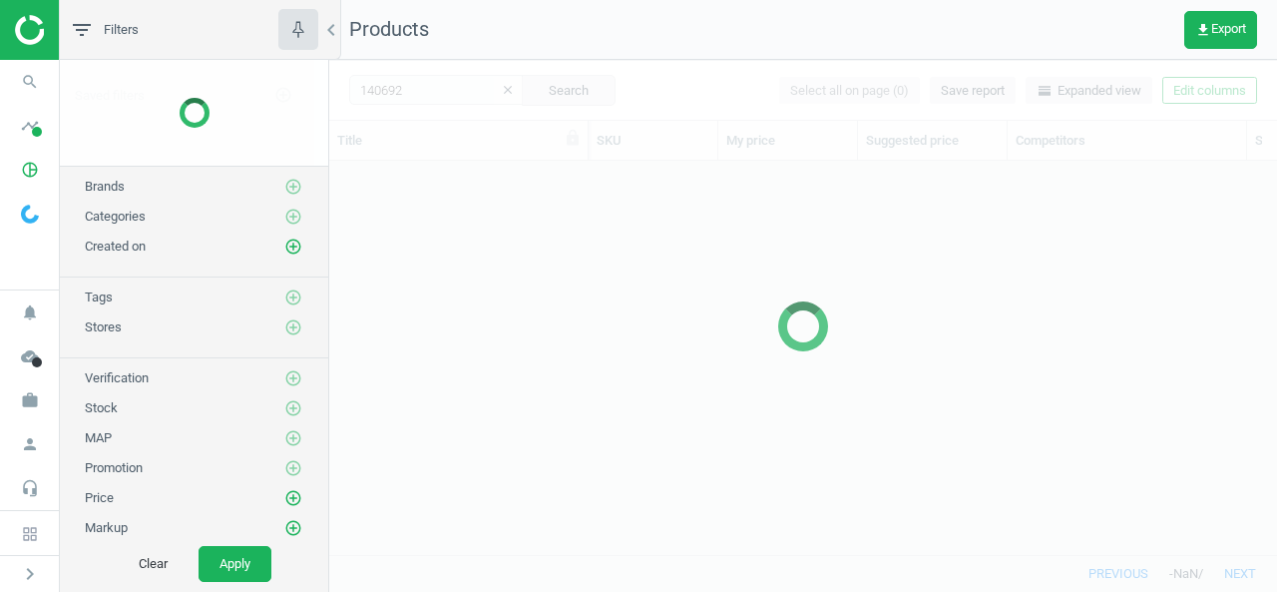
scroll to position [363, 932]
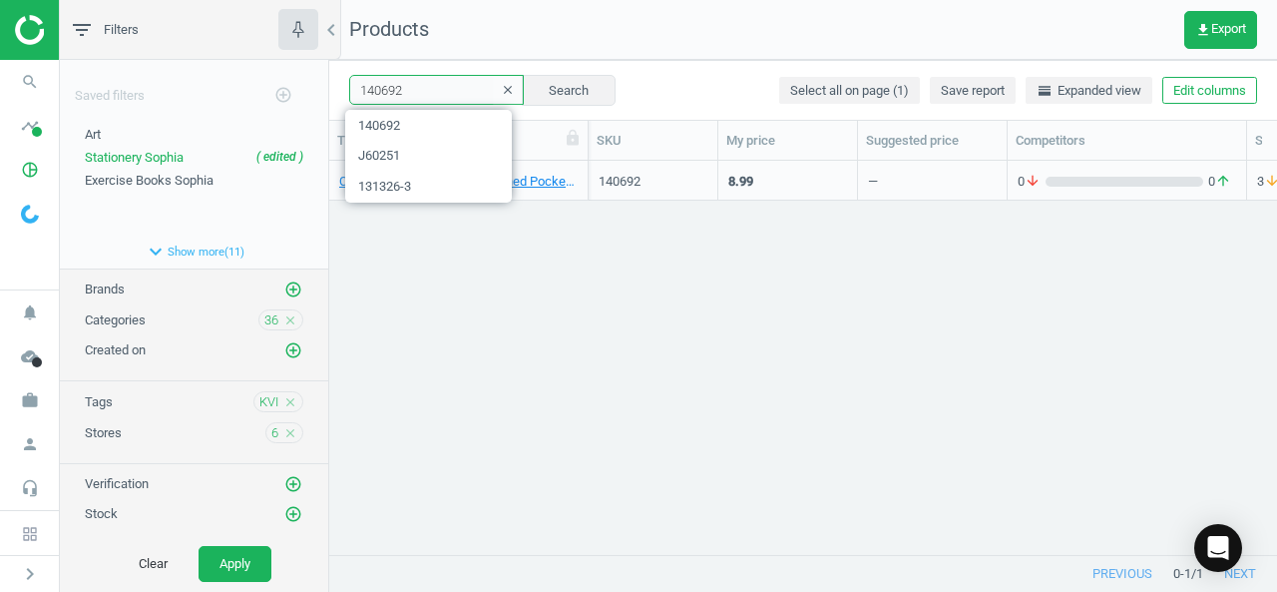
drag, startPoint x: 435, startPoint y: 97, endPoint x: 180, endPoint y: 57, distance: 258.6
click at [180, 57] on div "filter_list Filters chevron_left Saved filters add_circle_outline Art edit dele…" at bounding box center [669, 296] width 1218 height 592
paste input "40034"
type input "1440034"
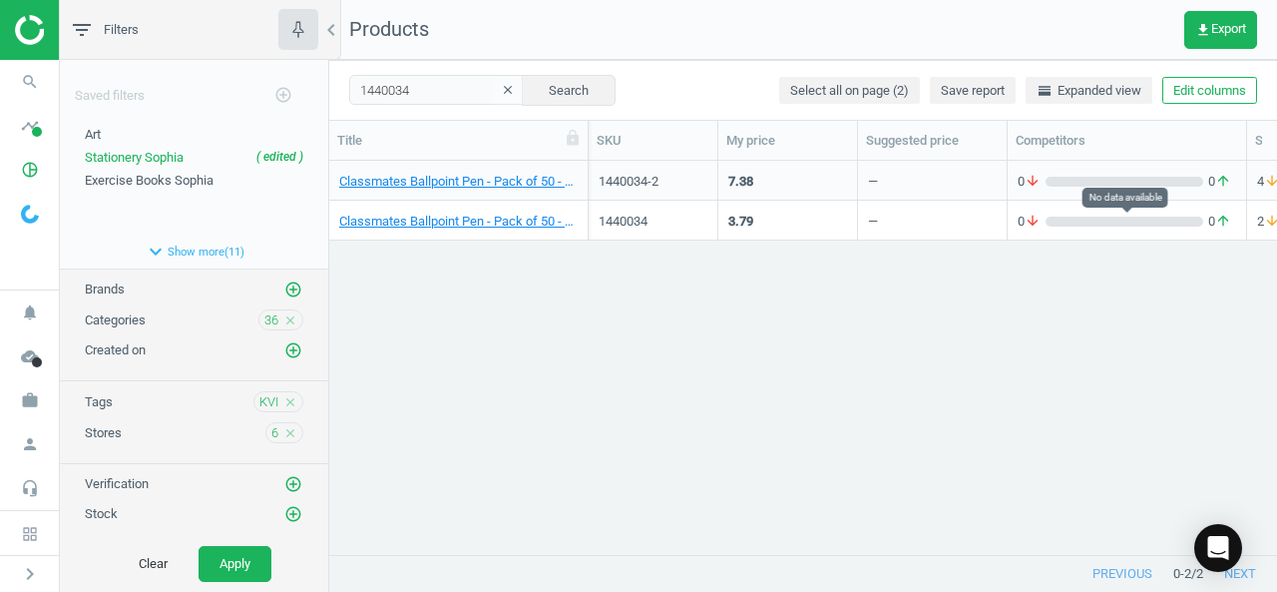
click at [1077, 230] on div "0 arrow_downward 0 arrow_upward" at bounding box center [1127, 222] width 219 height 18
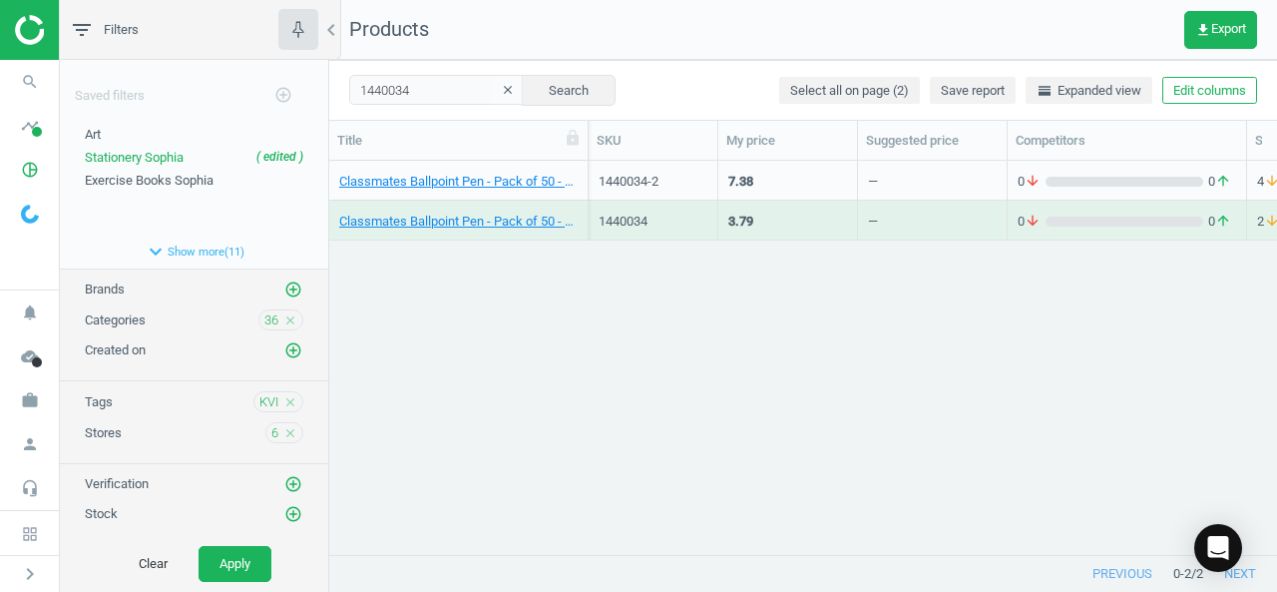
click at [1077, 230] on div "0 arrow_downward 0 arrow_upward" at bounding box center [1127, 222] width 219 height 18
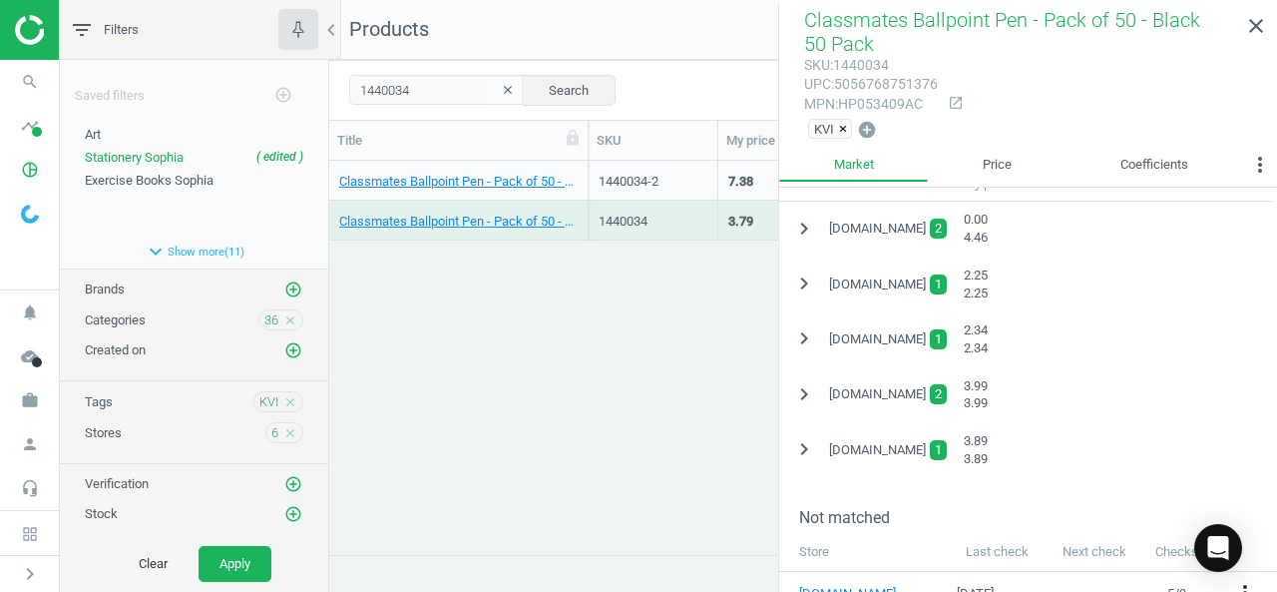
scroll to position [506, 0]
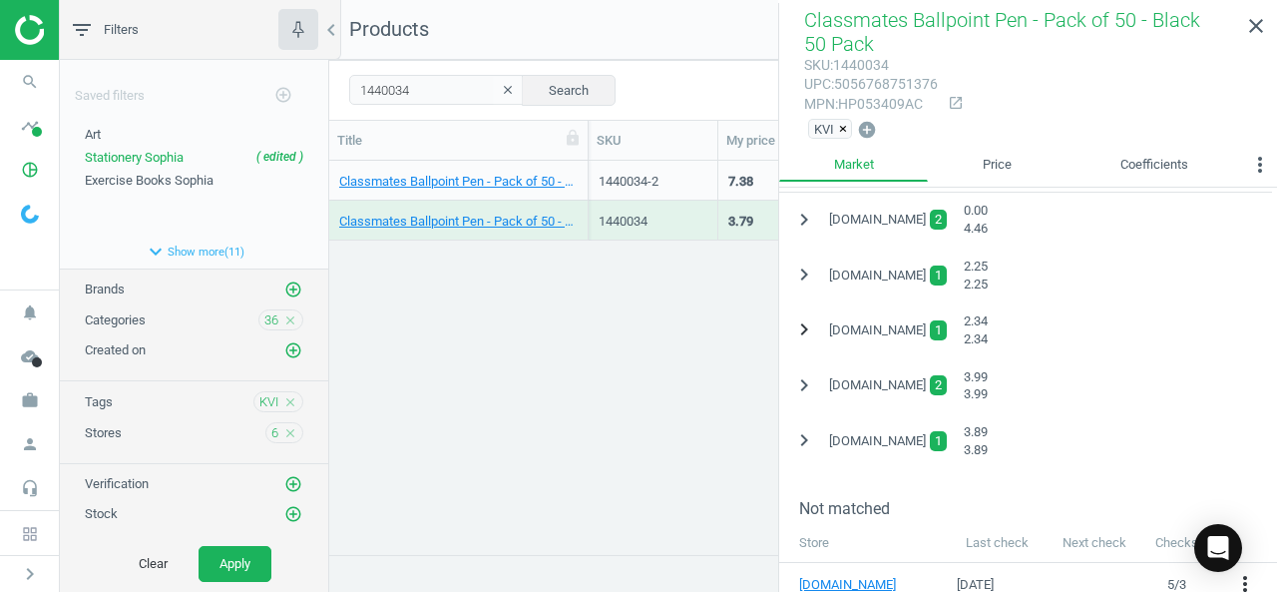
click at [802, 326] on icon "chevron_right" at bounding box center [804, 329] width 24 height 24
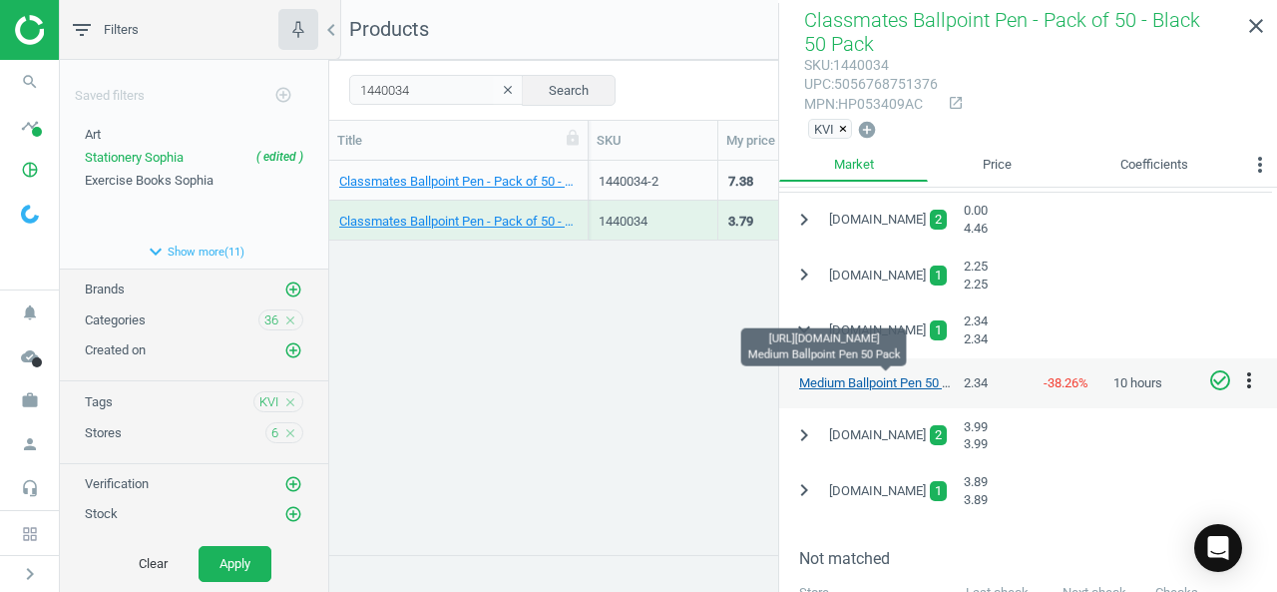
click at [866, 380] on link "Medium Ballpoint Pen 50 Pack" at bounding box center [885, 382] width 172 height 15
